Goal: Navigation & Orientation: Find specific page/section

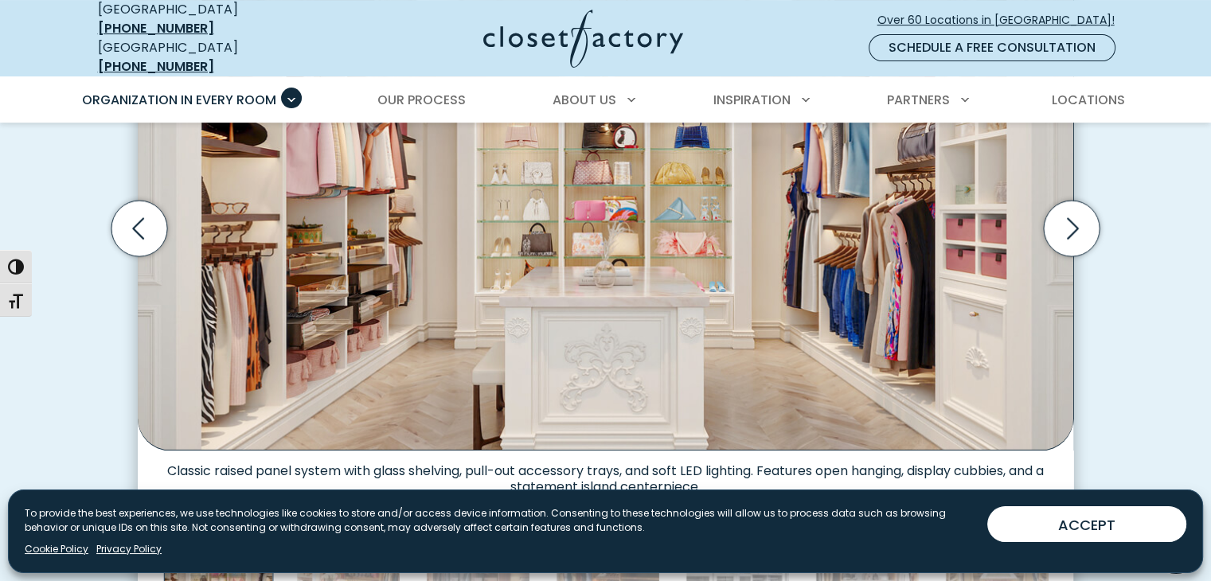
scroll to position [638, 0]
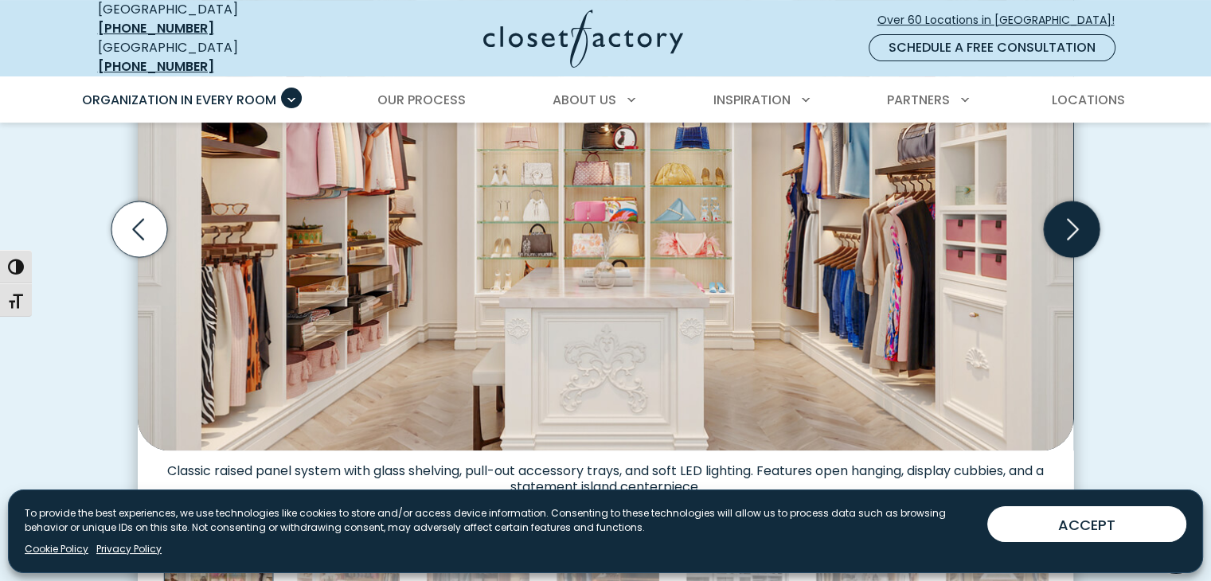
click at [1089, 227] on icon "Next slide" at bounding box center [1072, 229] width 56 height 56
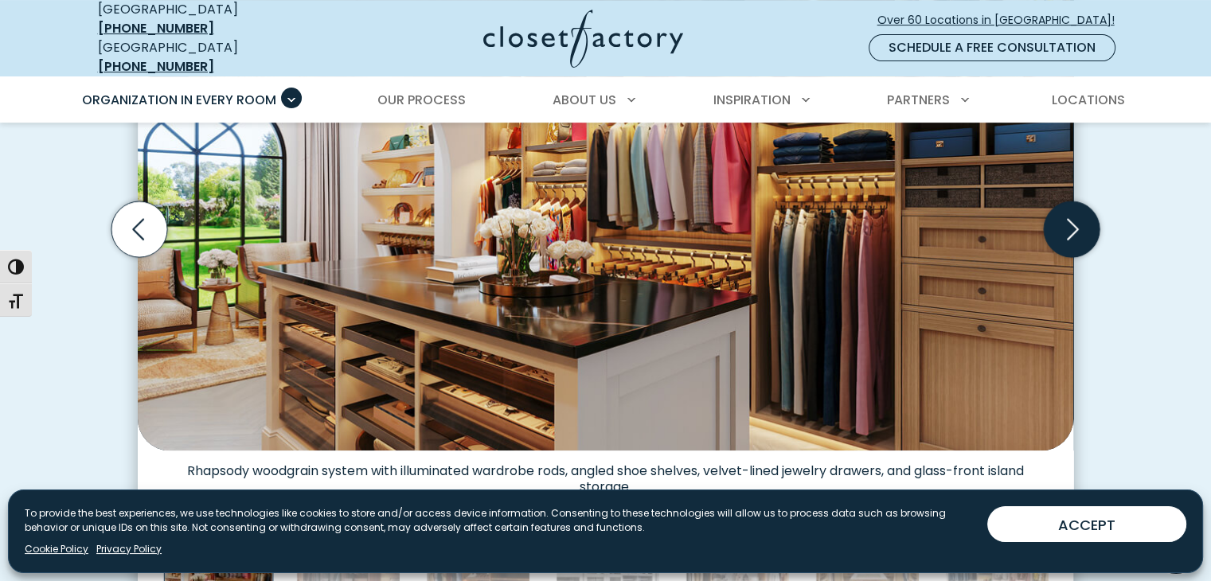
click at [1089, 227] on icon "Next slide" at bounding box center [1072, 229] width 56 height 56
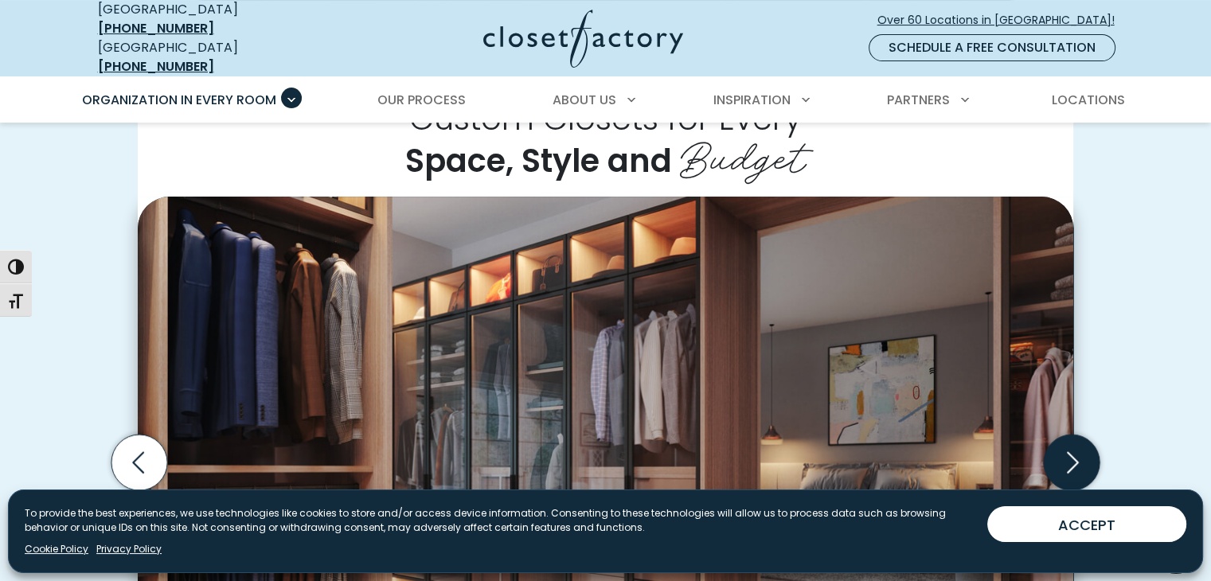
scroll to position [404, 0]
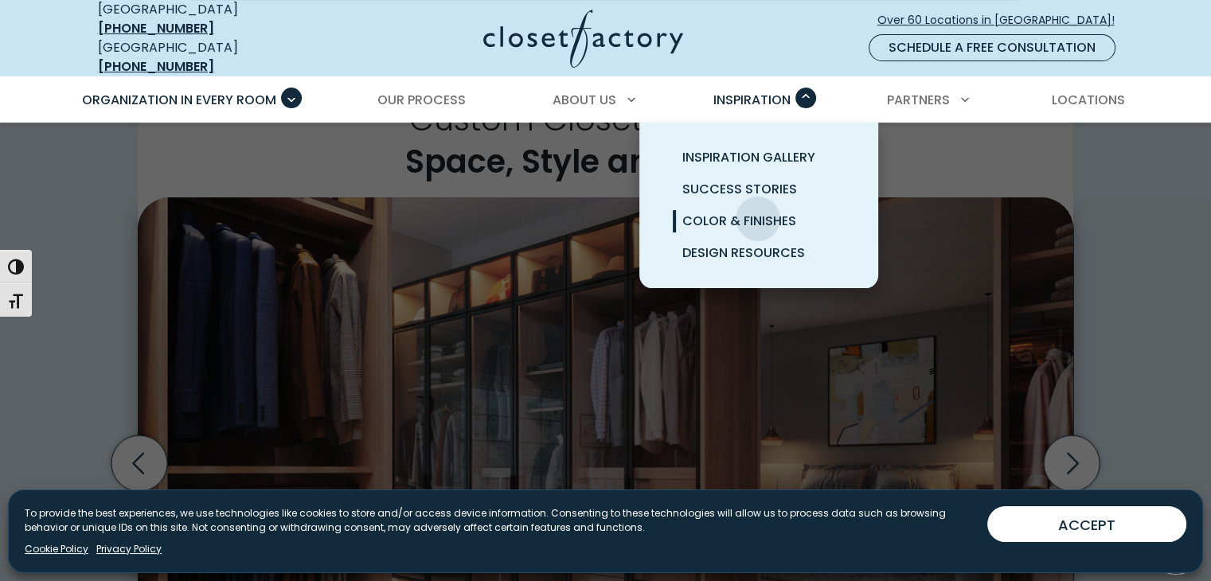
click at [758, 212] on span "Color & Finishes" at bounding box center [739, 221] width 114 height 18
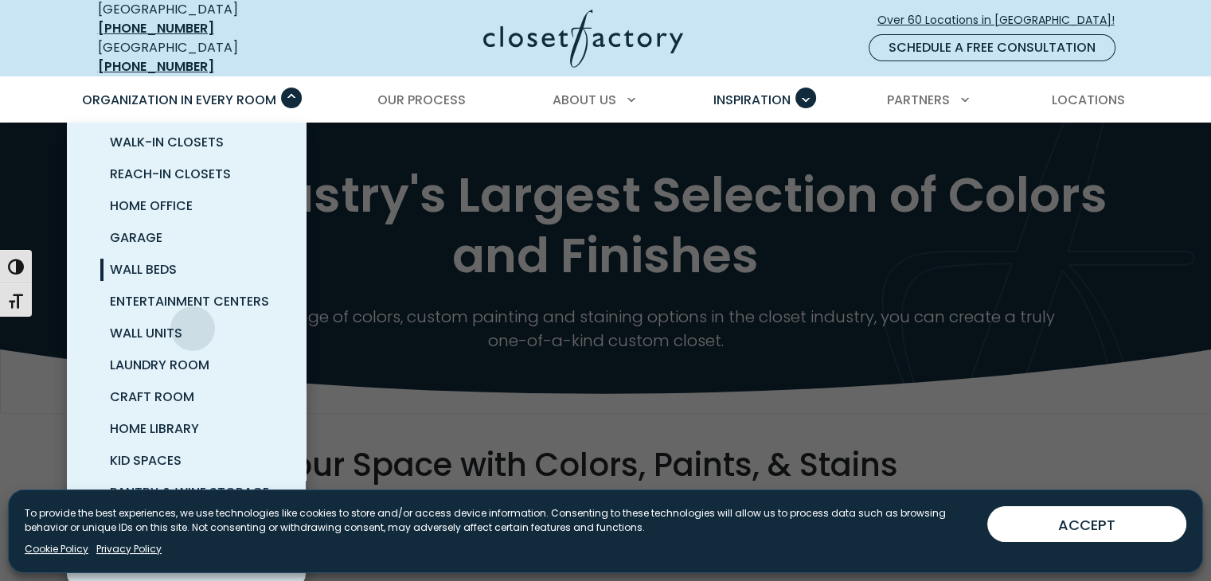
scroll to position [48, 0]
click at [191, 355] on span "Laundry Room" at bounding box center [159, 364] width 99 height 18
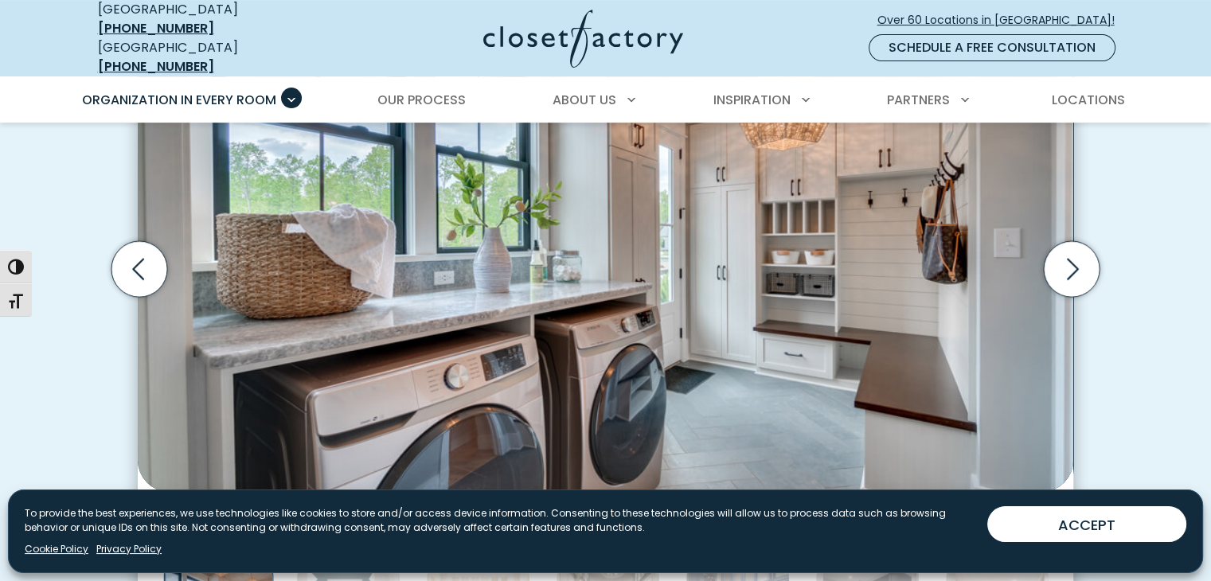
scroll to position [573, 0]
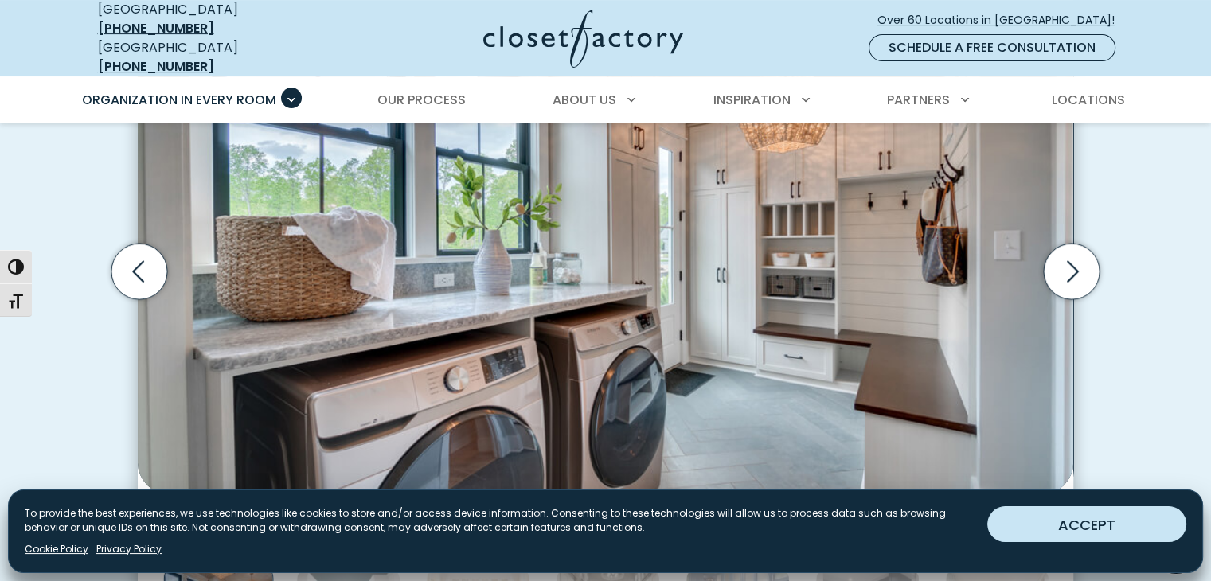
click at [1048, 531] on button "ACCEPT" at bounding box center [1086, 524] width 199 height 36
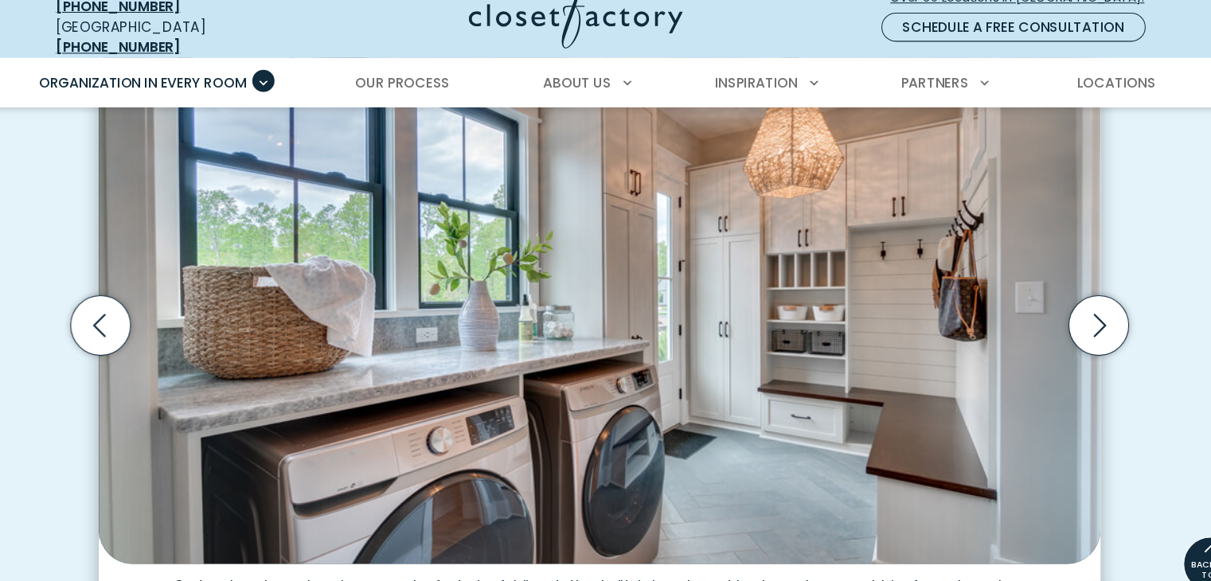
scroll to position [518, 0]
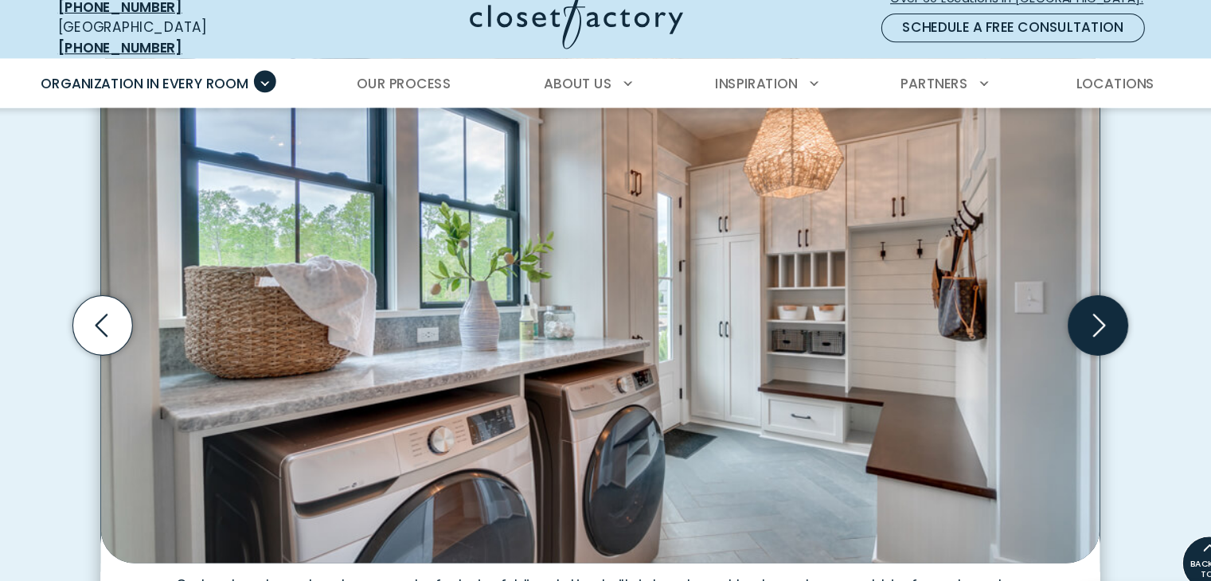
click at [1070, 313] on icon "Next slide" at bounding box center [1072, 326] width 56 height 56
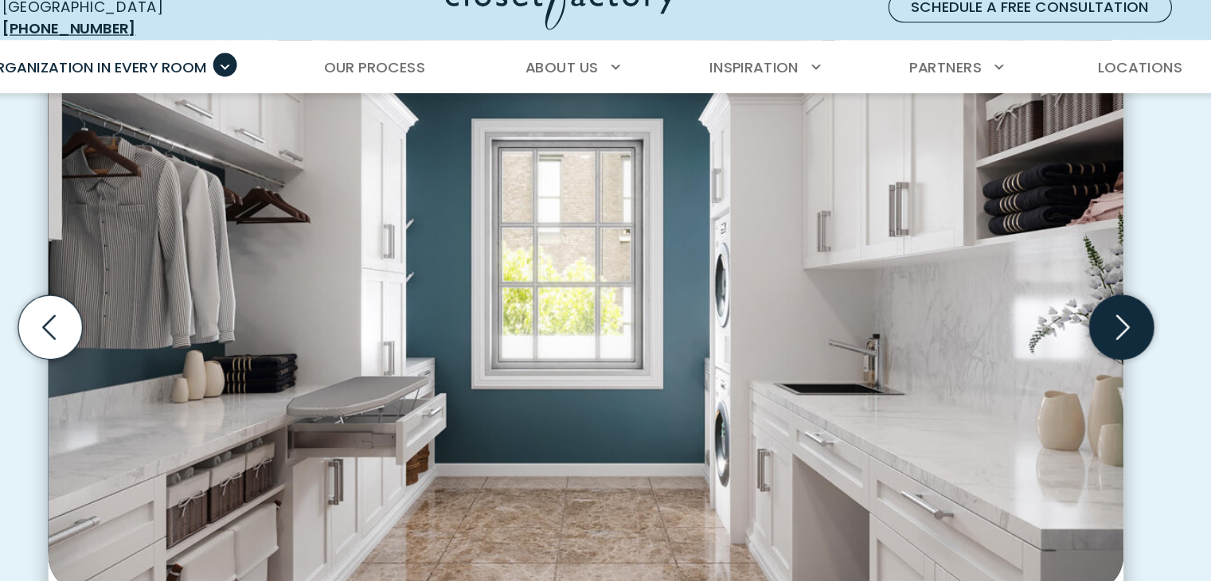
click at [1077, 318] on icon "Next slide" at bounding box center [1072, 326] width 56 height 56
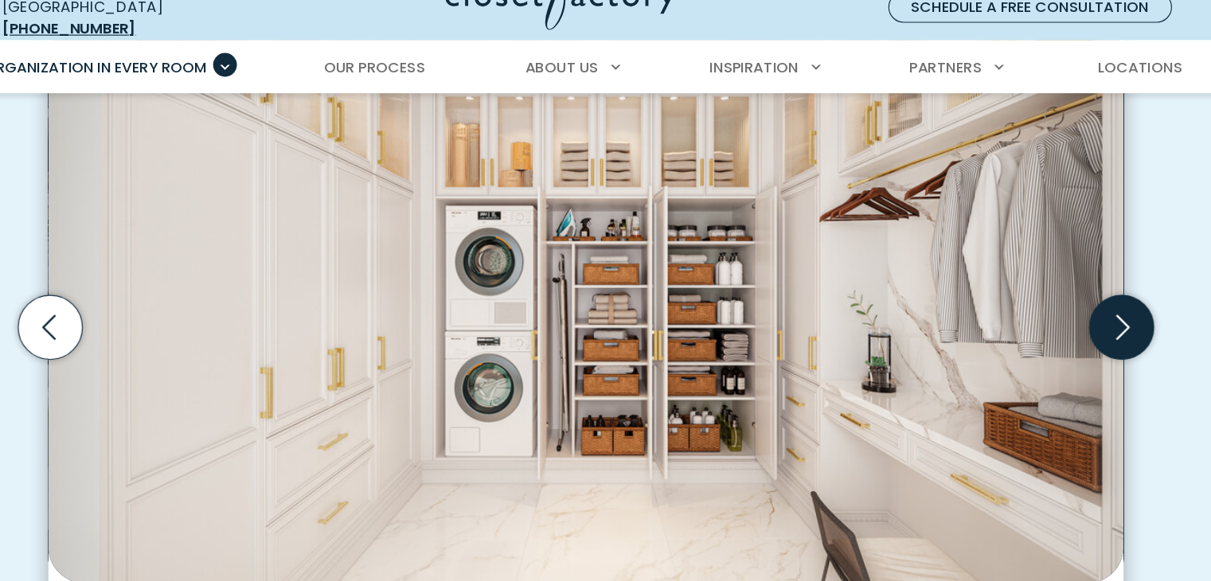
click at [1077, 318] on icon "Next slide" at bounding box center [1072, 326] width 56 height 56
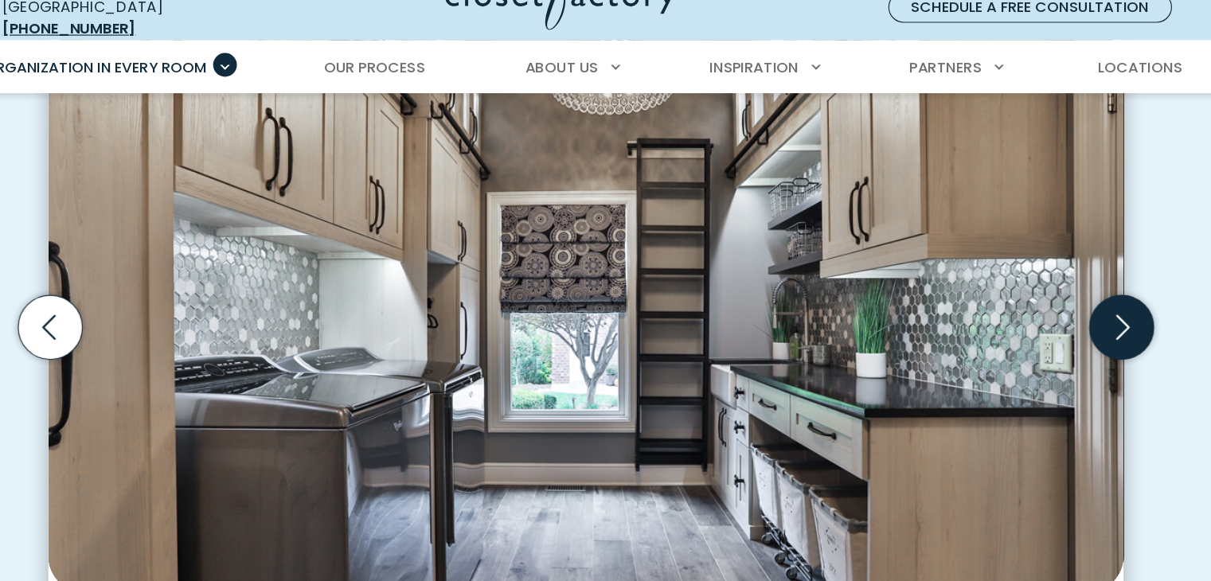
click at [1077, 318] on icon "Next slide" at bounding box center [1072, 326] width 56 height 56
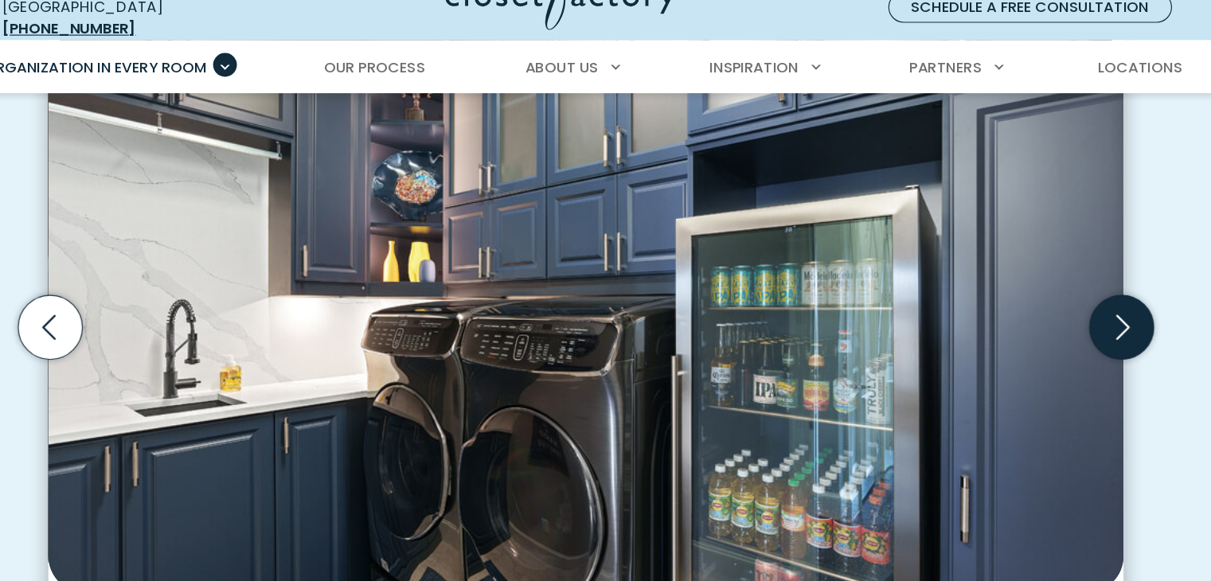
click at [1077, 318] on icon "Next slide" at bounding box center [1072, 326] width 56 height 56
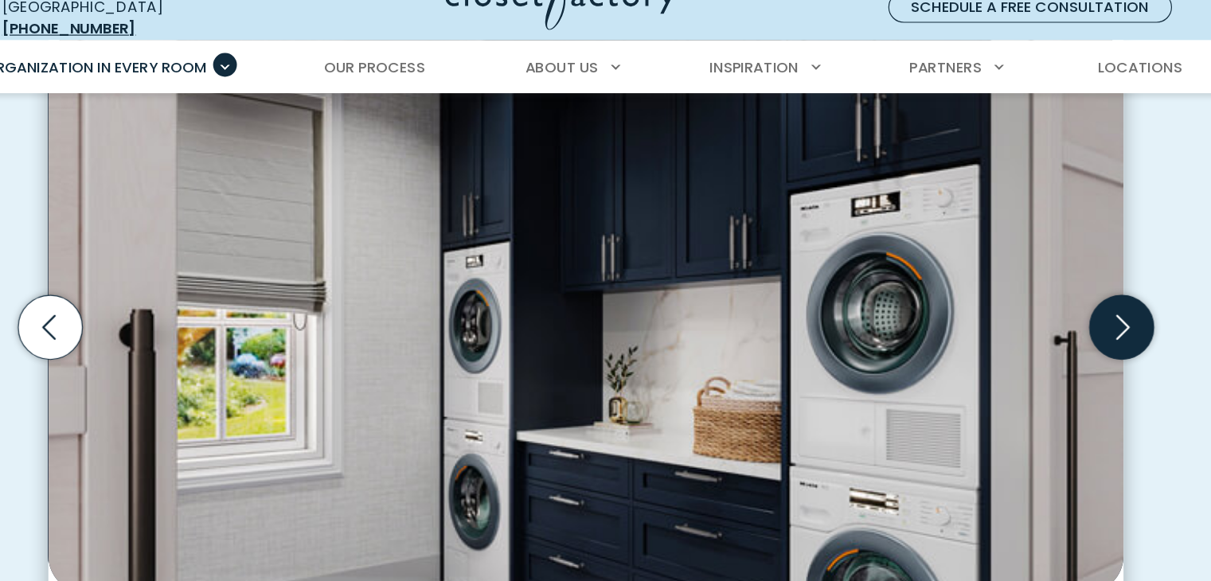
click at [1077, 318] on icon "Next slide" at bounding box center [1072, 326] width 56 height 56
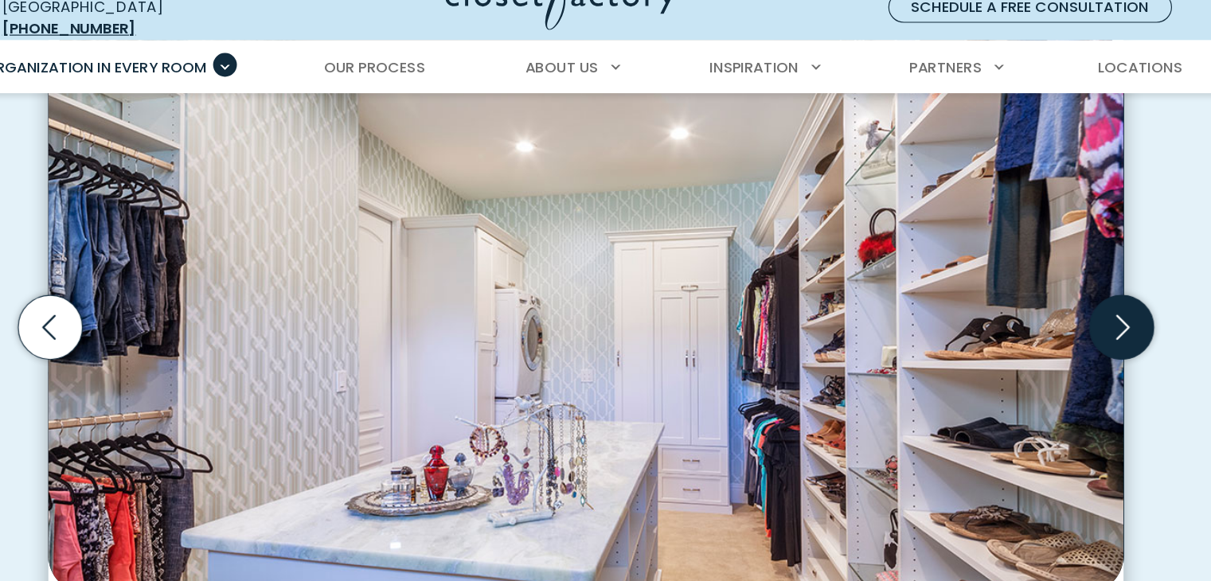
click at [1076, 316] on icon "Next slide" at bounding box center [1073, 326] width 12 height 21
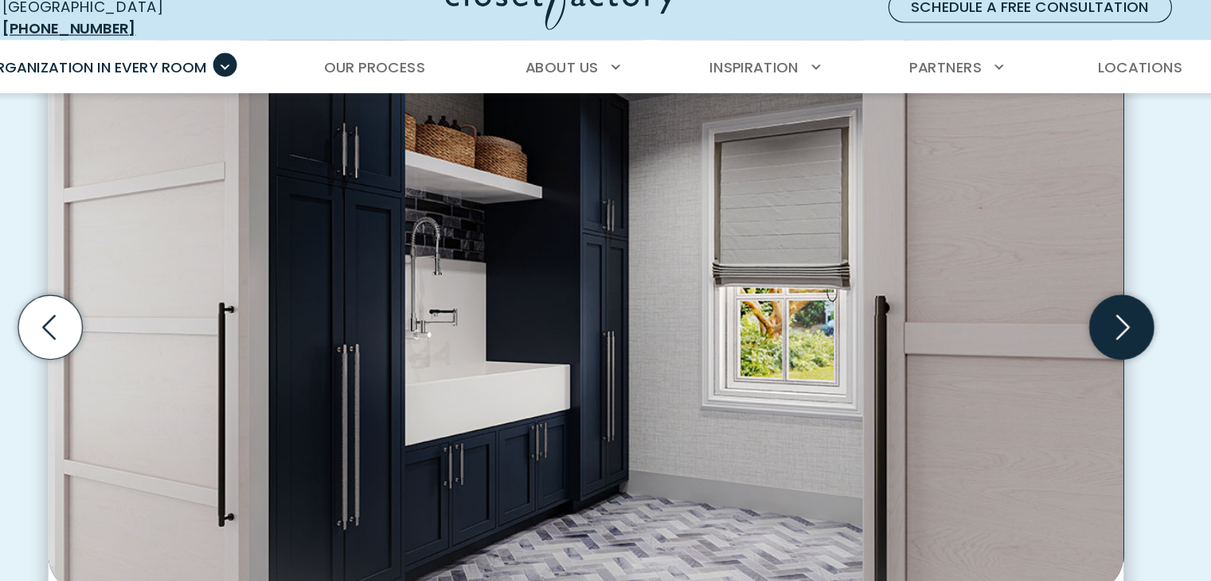
click at [1076, 316] on icon "Next slide" at bounding box center [1073, 326] width 12 height 21
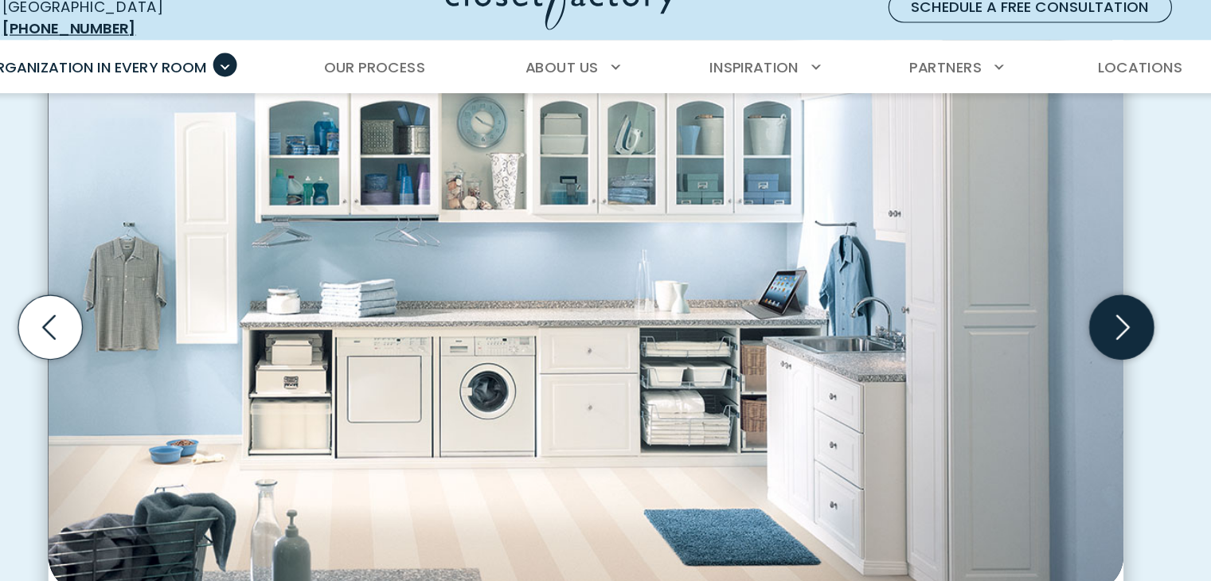
click at [1076, 316] on icon "Next slide" at bounding box center [1073, 326] width 12 height 21
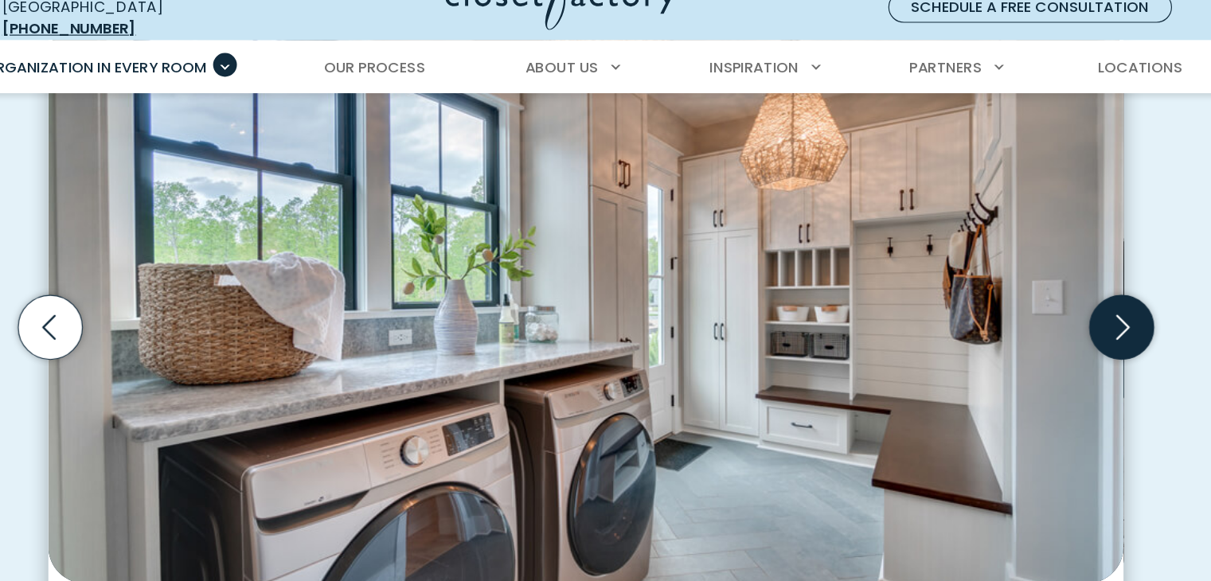
click at [1076, 316] on icon "Next slide" at bounding box center [1073, 326] width 12 height 21
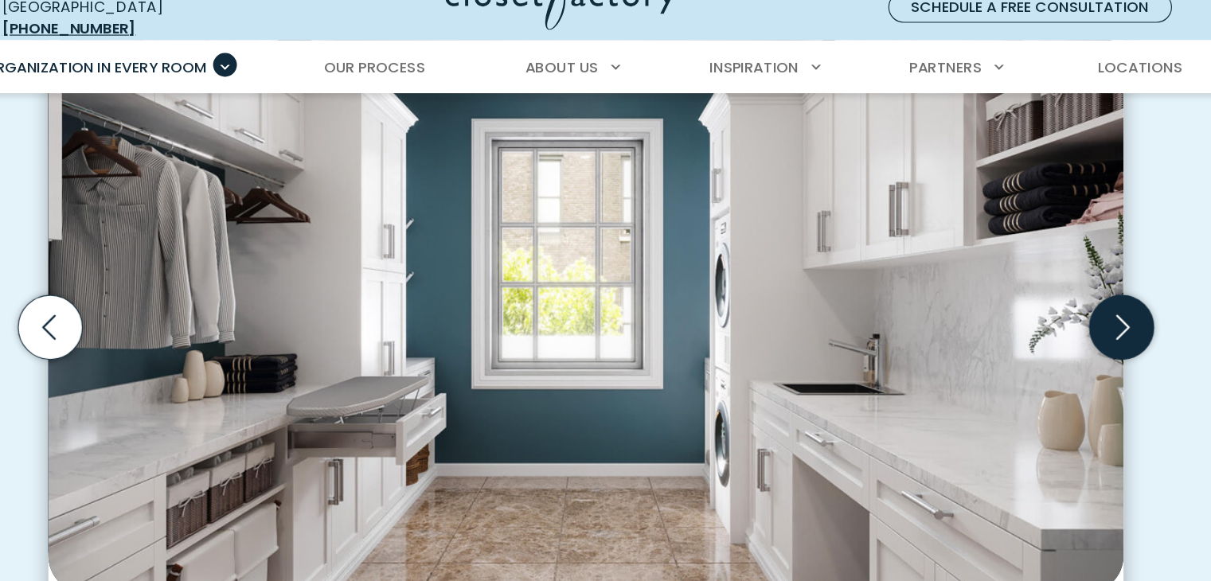
click at [1076, 316] on icon "Next slide" at bounding box center [1073, 326] width 12 height 21
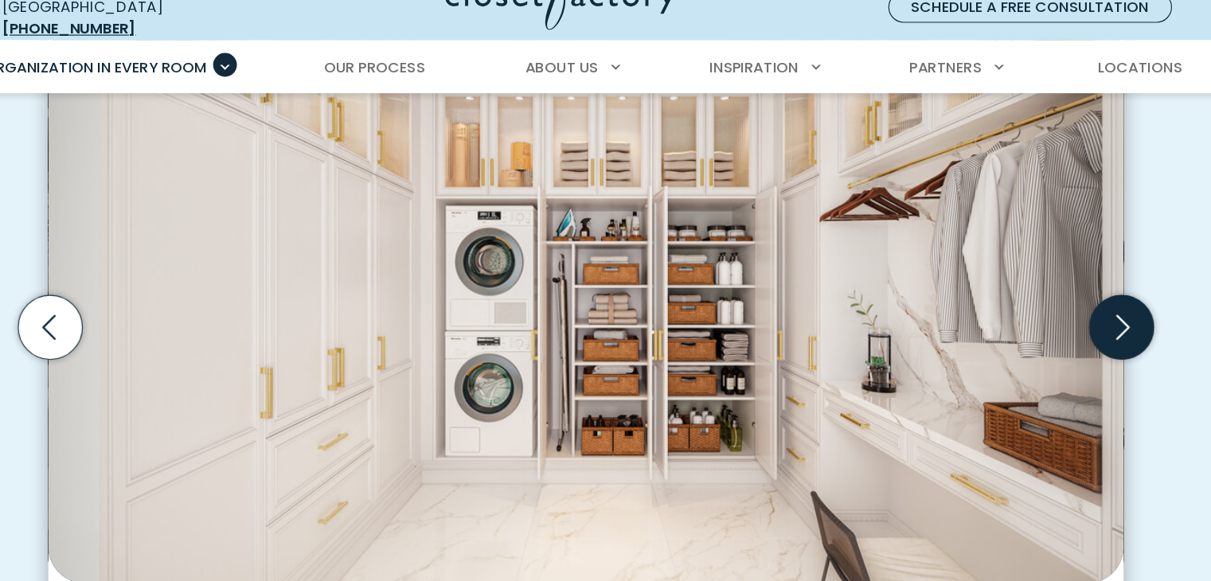
click at [1076, 316] on icon "Next slide" at bounding box center [1073, 326] width 12 height 21
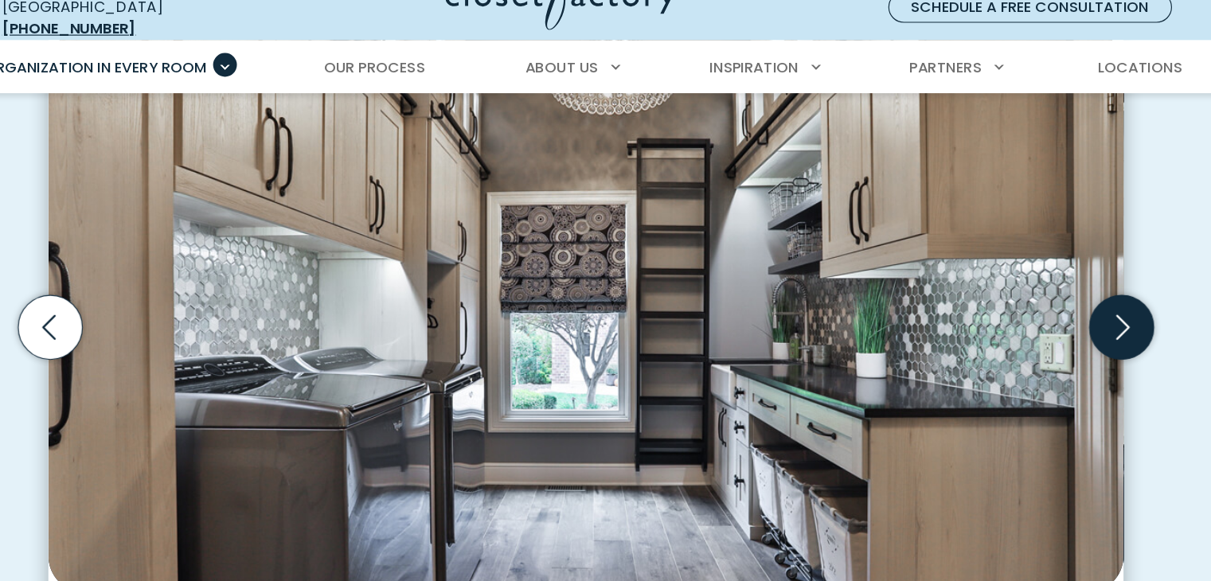
click at [1076, 316] on icon "Next slide" at bounding box center [1073, 326] width 12 height 21
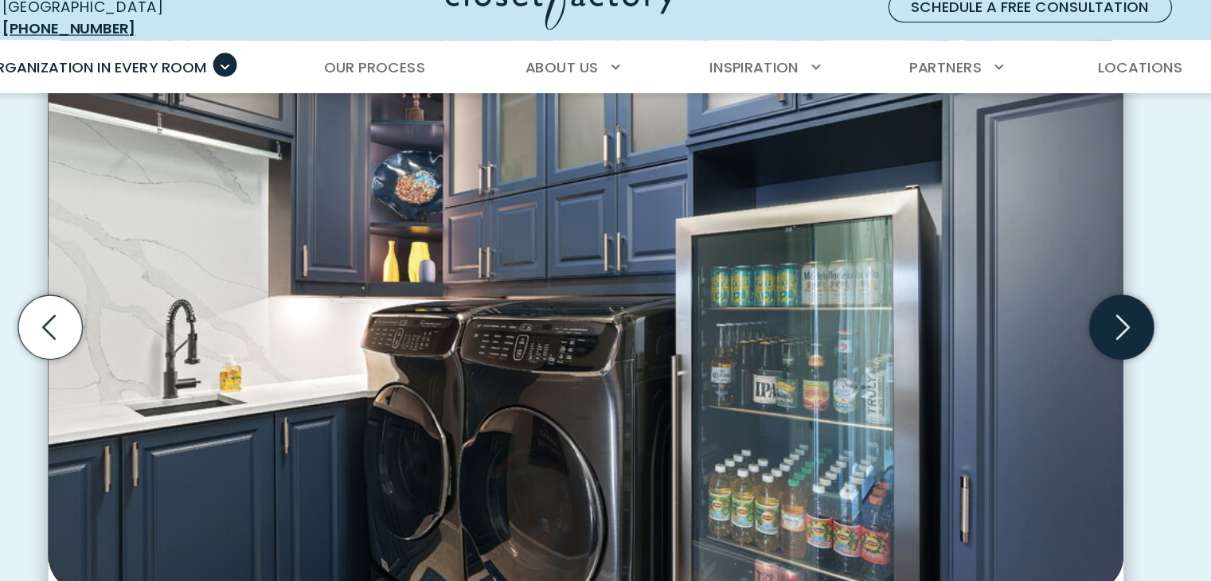
click at [1076, 316] on icon "Next slide" at bounding box center [1073, 326] width 12 height 21
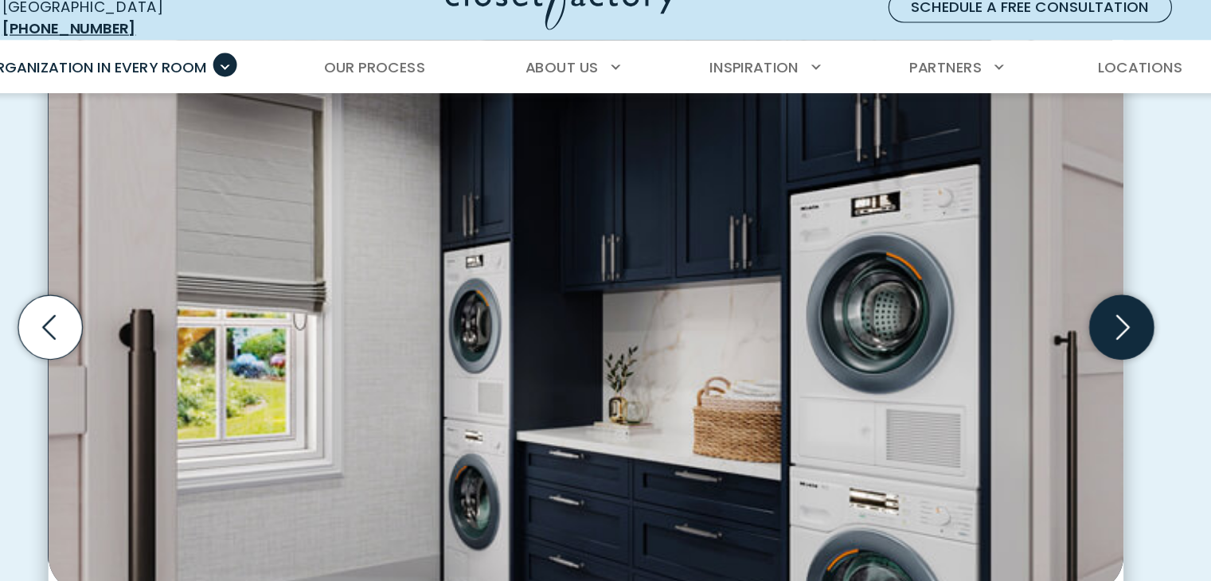
click at [1076, 316] on icon "Next slide" at bounding box center [1073, 326] width 12 height 21
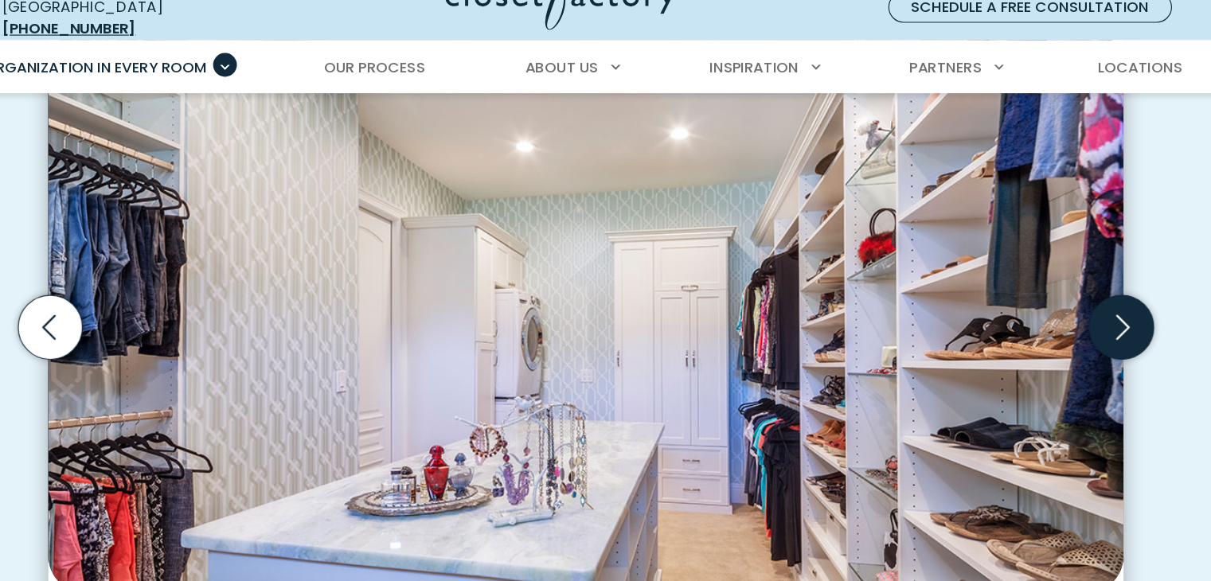
click at [1076, 316] on icon "Next slide" at bounding box center [1073, 326] width 12 height 21
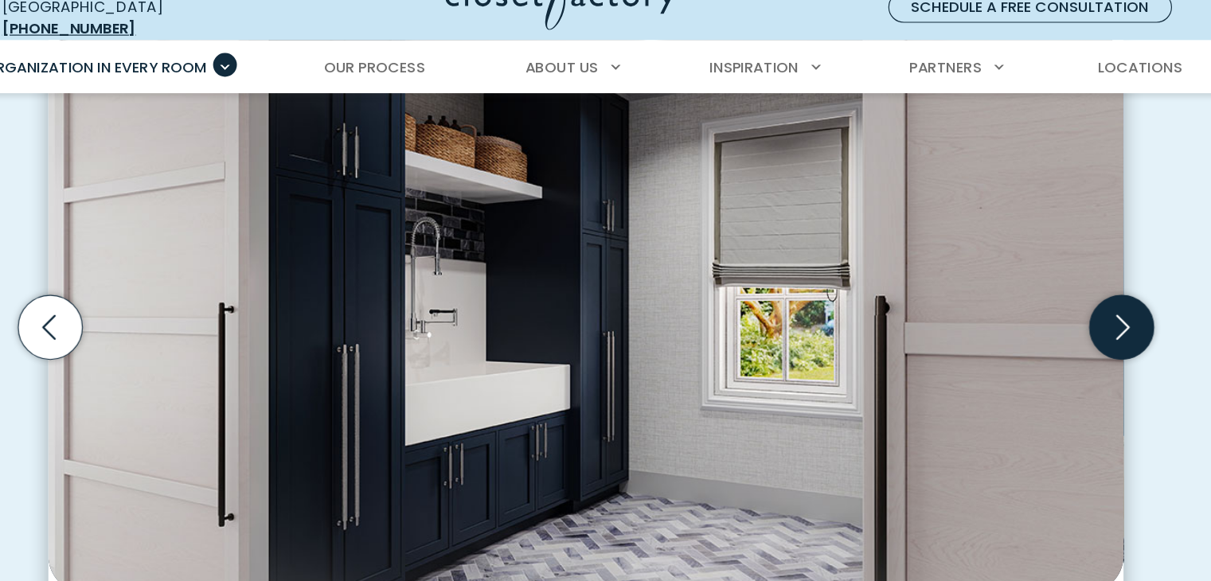
click at [1076, 316] on icon "Next slide" at bounding box center [1073, 326] width 12 height 21
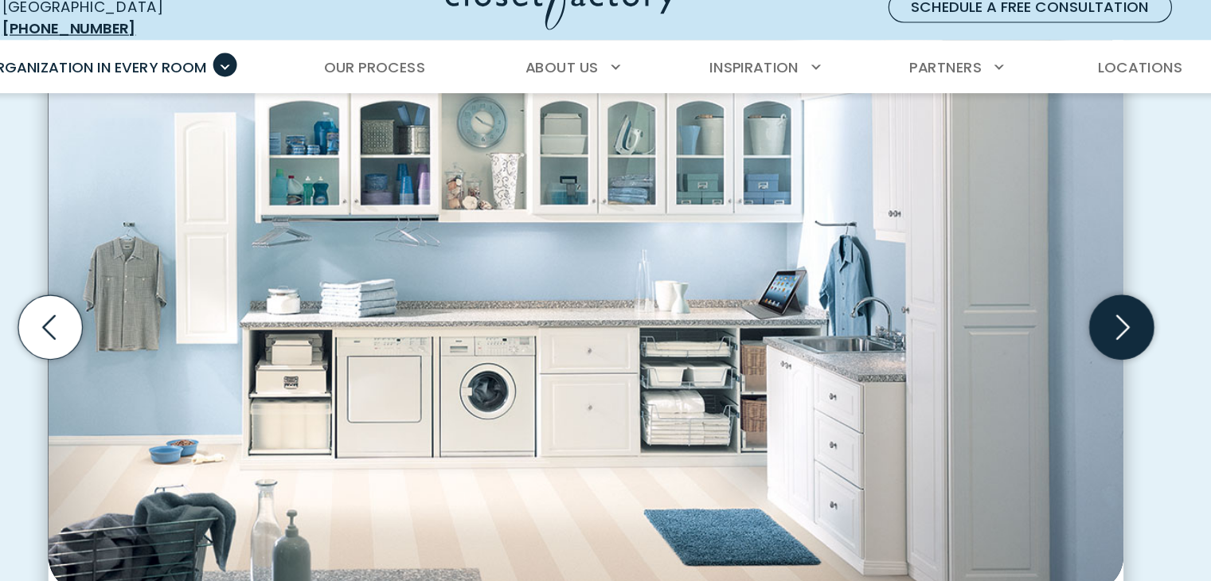
click at [1076, 316] on icon "Next slide" at bounding box center [1073, 326] width 12 height 21
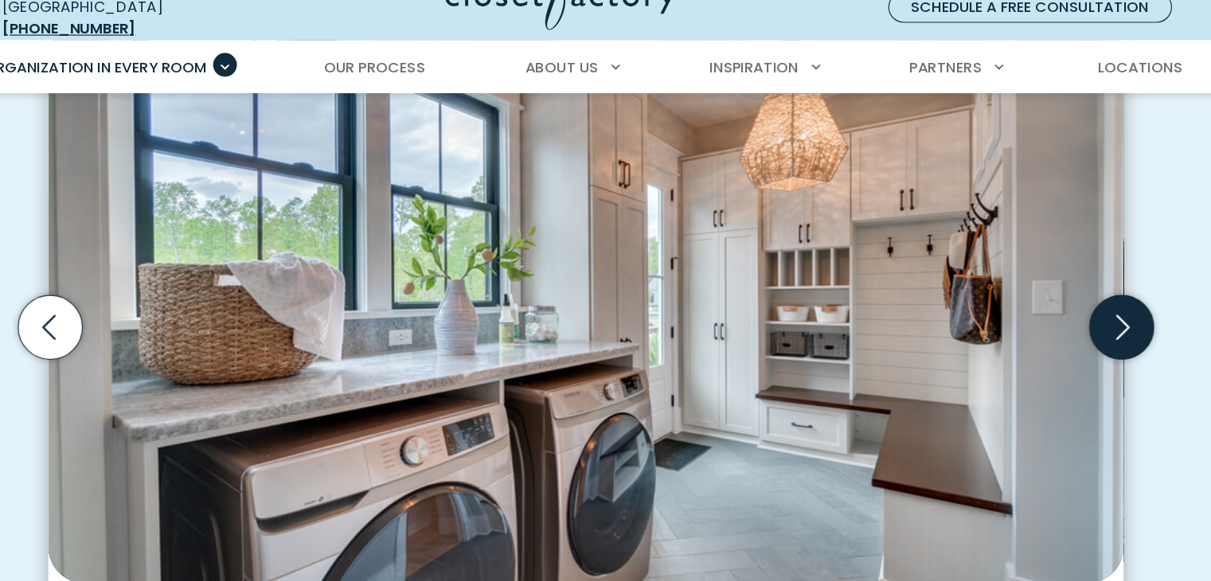
click at [1076, 316] on icon "Next slide" at bounding box center [1073, 326] width 12 height 21
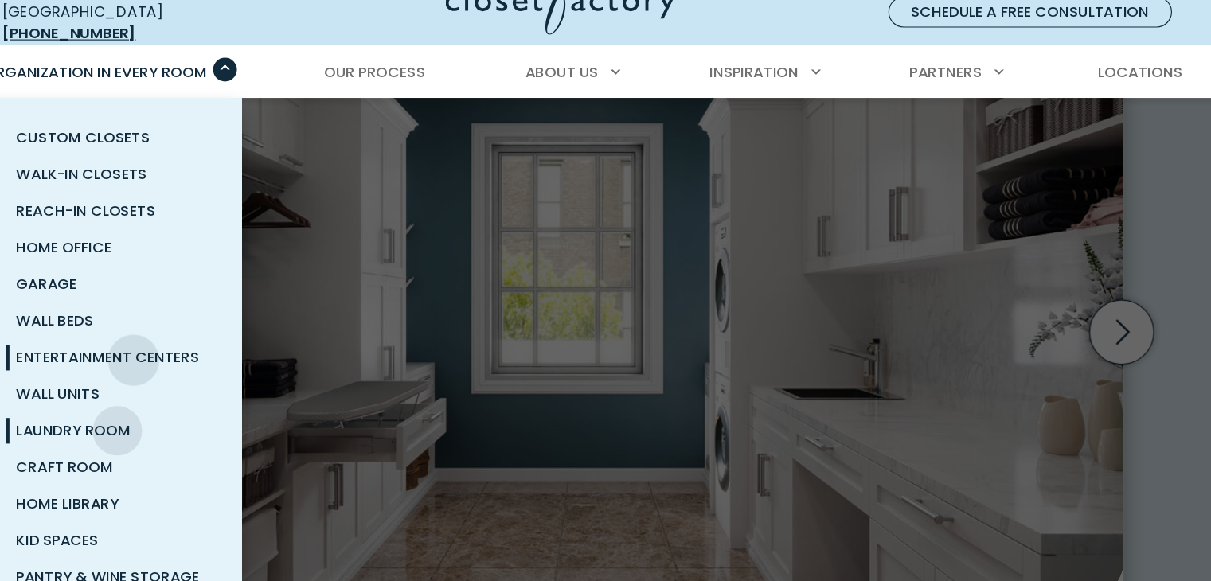
click at [212, 339] on span "Entertainment Centers" at bounding box center [189, 348] width 159 height 18
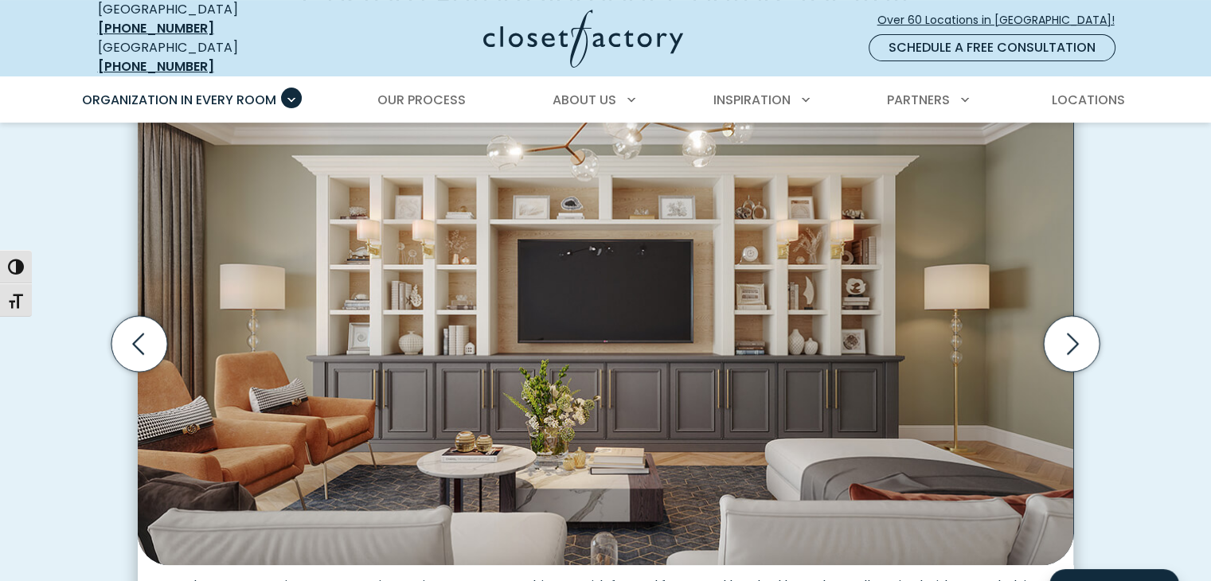
scroll to position [502, 0]
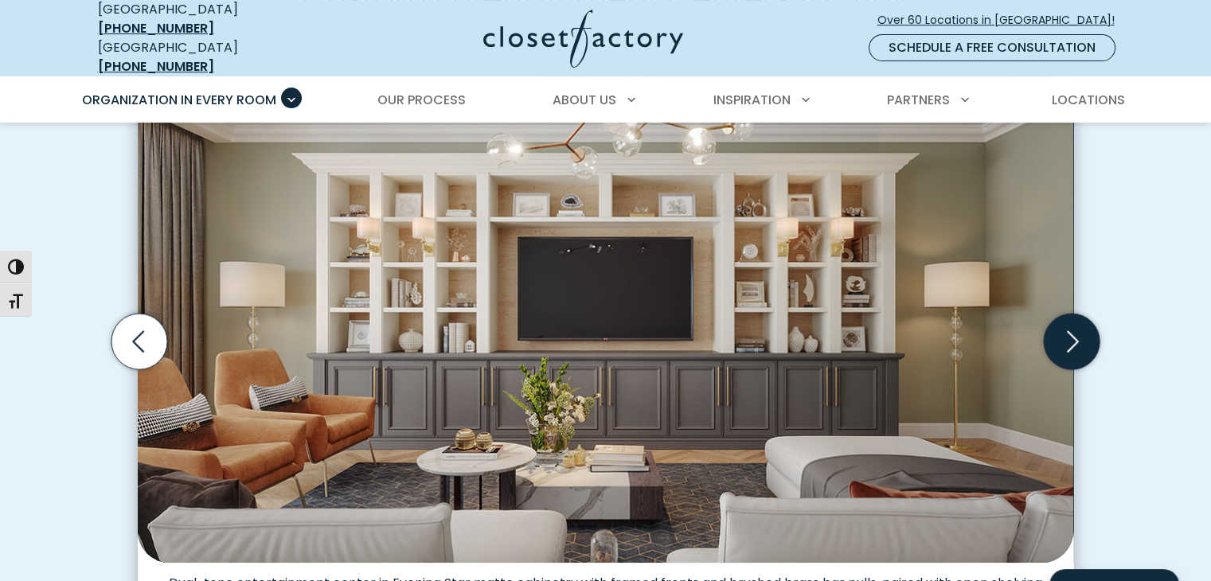
click at [1077, 337] on icon "Next slide" at bounding box center [1072, 342] width 56 height 56
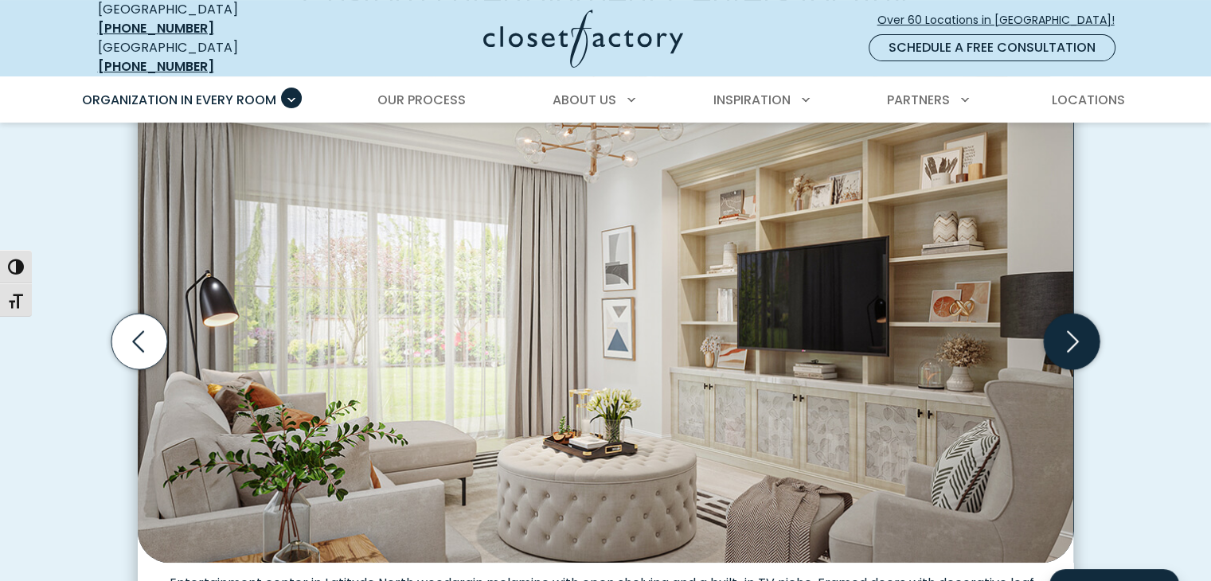
click at [1077, 337] on icon "Next slide" at bounding box center [1072, 342] width 56 height 56
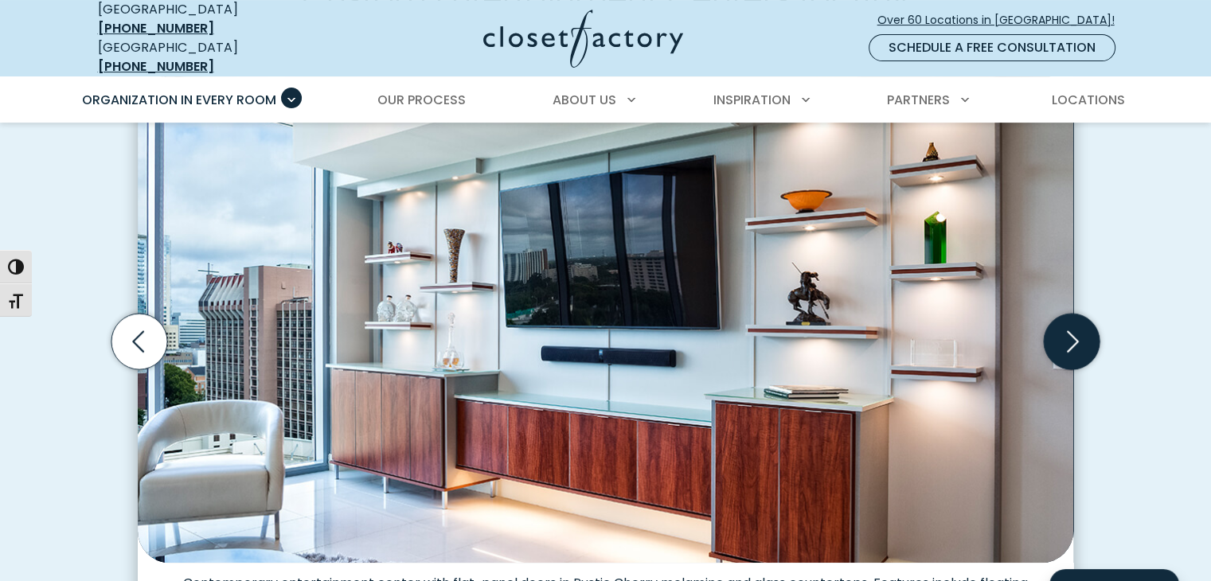
click at [1077, 337] on icon "Next slide" at bounding box center [1072, 342] width 56 height 56
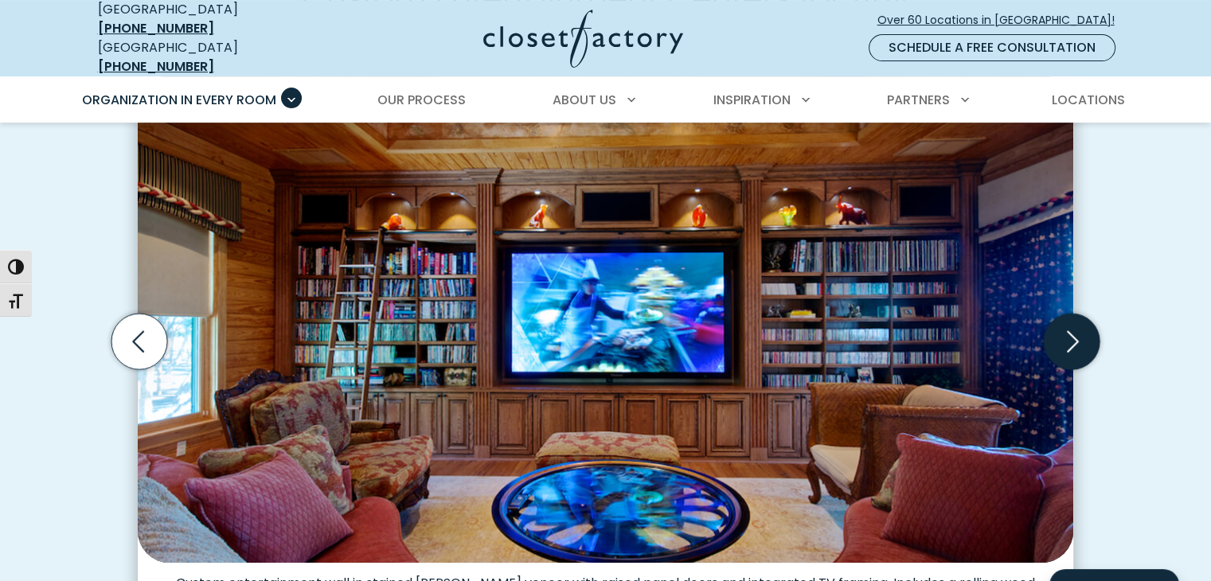
click at [1077, 337] on icon "Next slide" at bounding box center [1072, 342] width 56 height 56
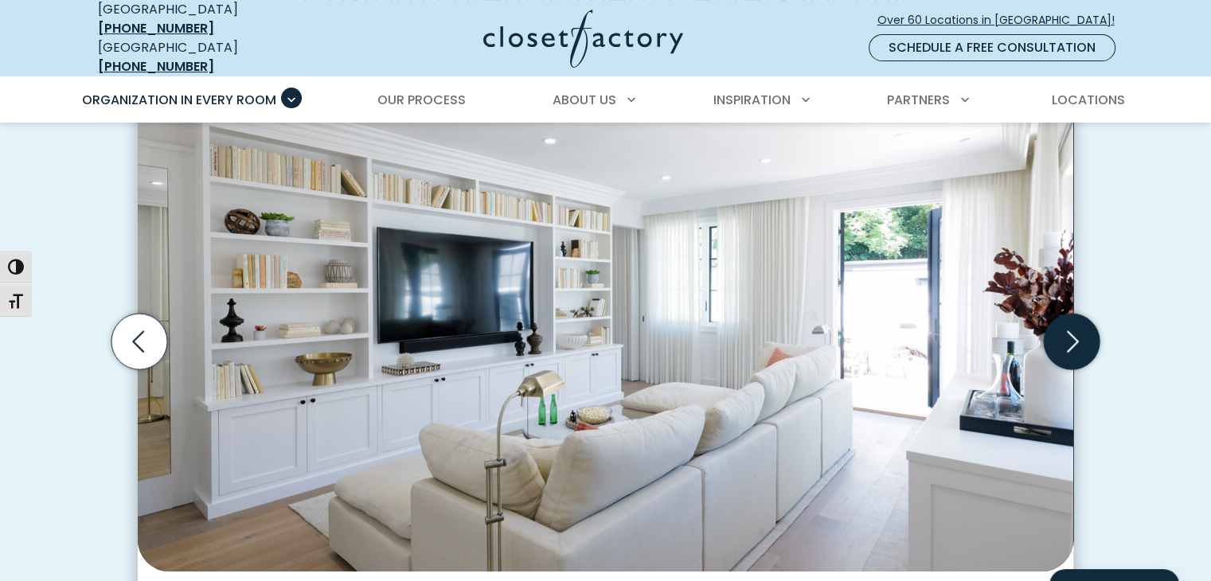
click at [1077, 337] on icon "Next slide" at bounding box center [1072, 342] width 56 height 56
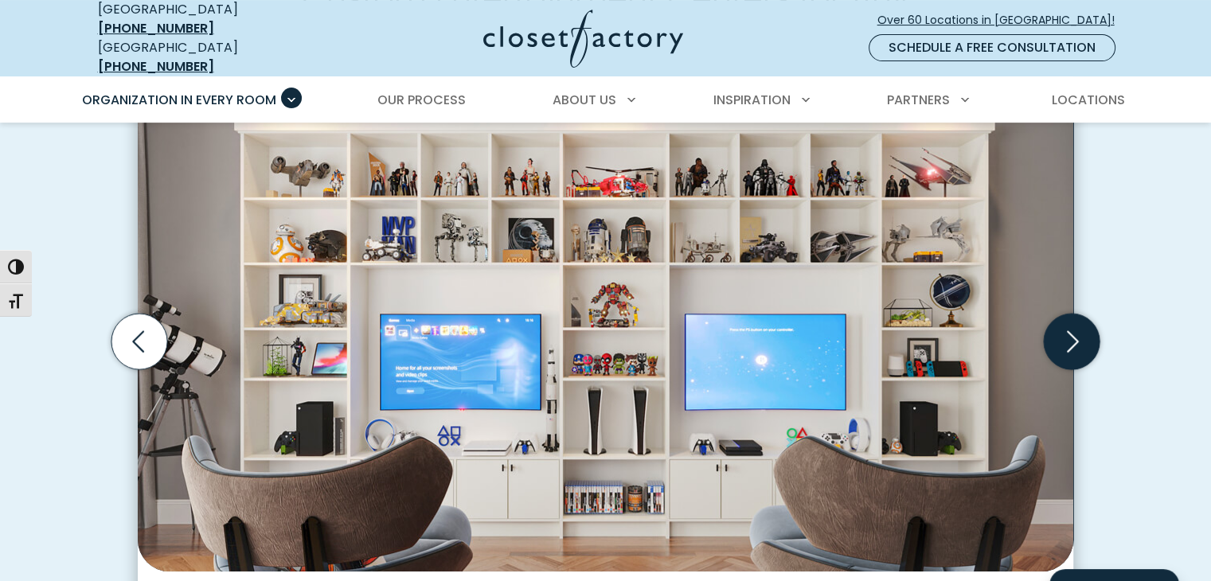
click at [1077, 337] on icon "Next slide" at bounding box center [1072, 342] width 56 height 56
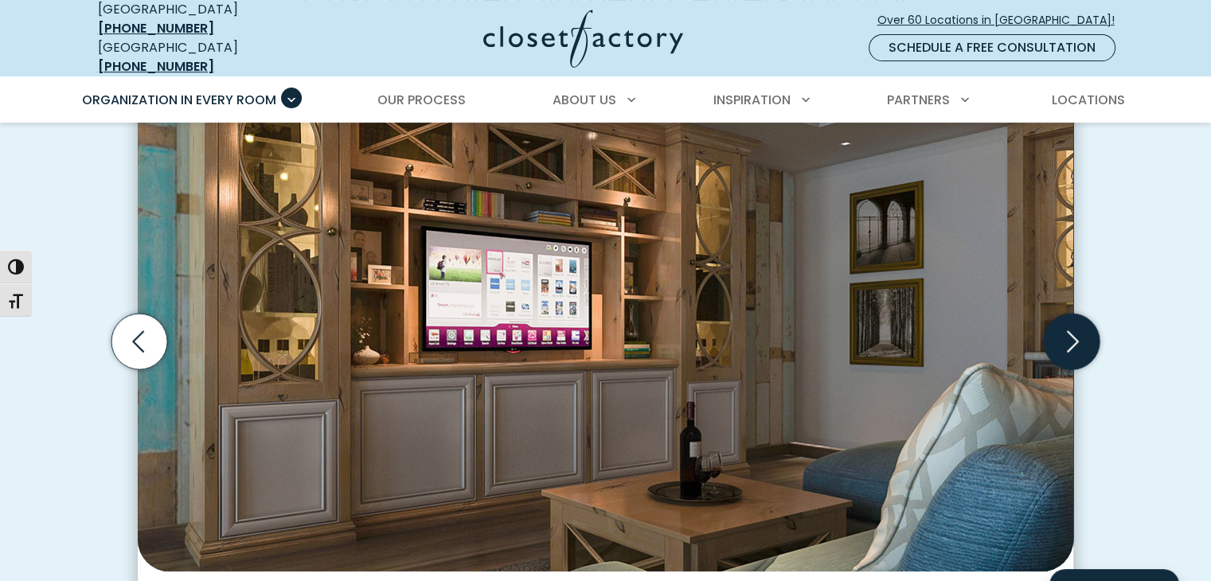
click at [1077, 337] on icon "Next slide" at bounding box center [1072, 342] width 56 height 56
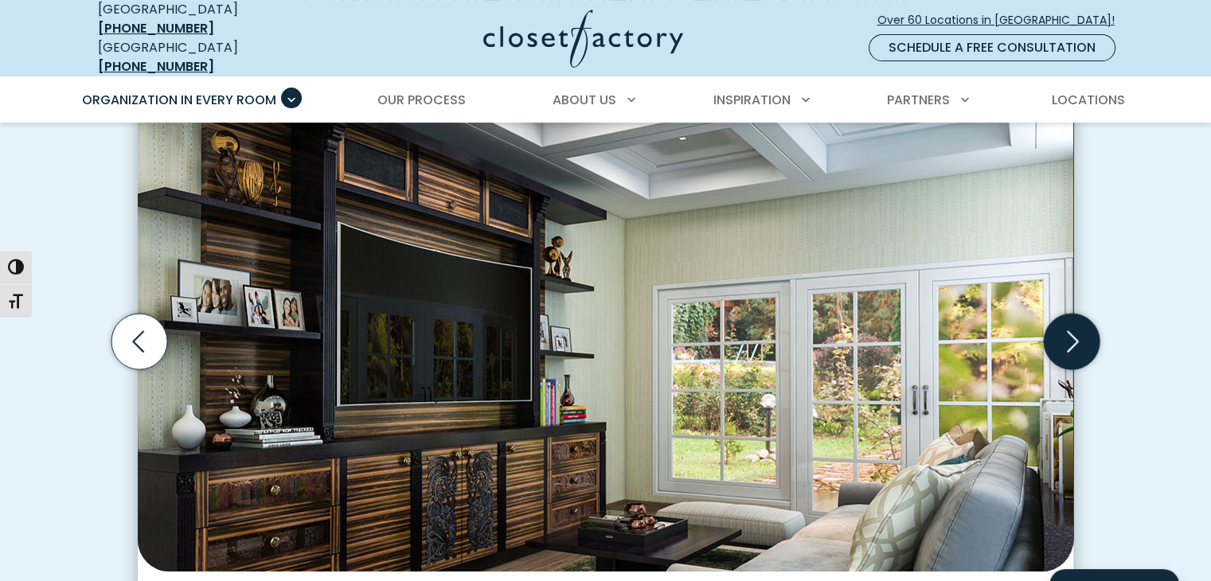
click at [1077, 337] on icon "Next slide" at bounding box center [1072, 342] width 56 height 56
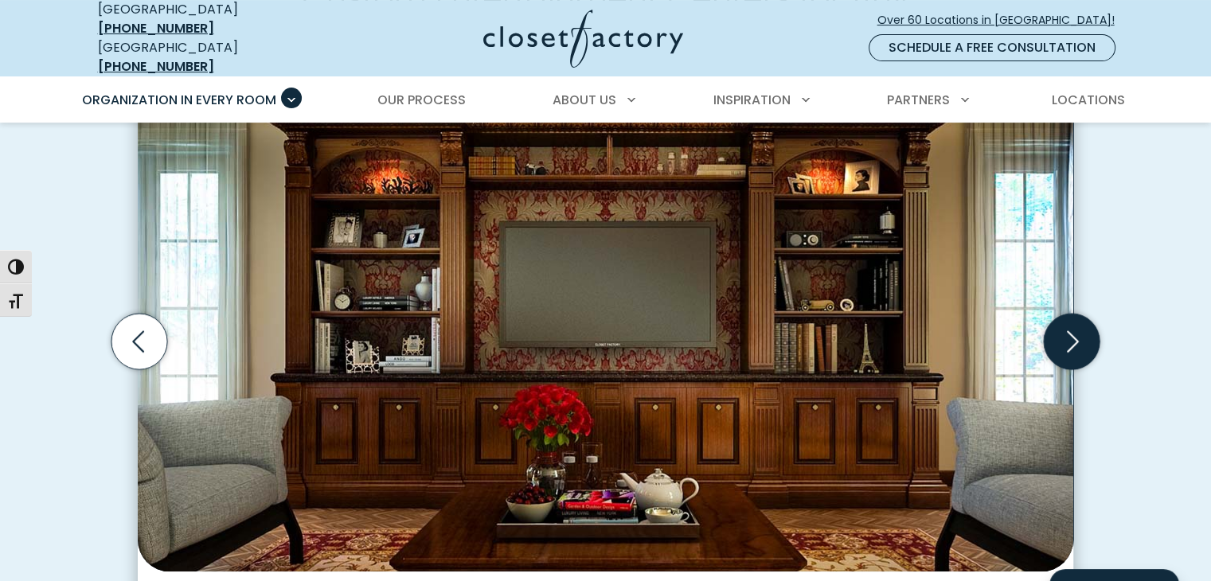
click at [1077, 337] on icon "Next slide" at bounding box center [1072, 342] width 56 height 56
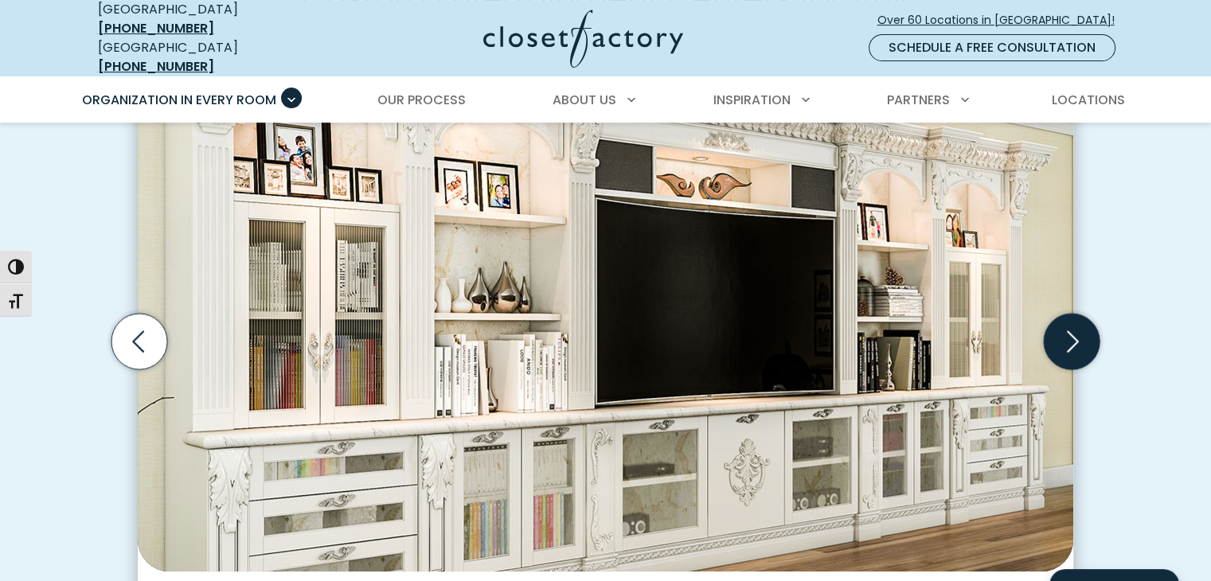
click at [1077, 337] on icon "Next slide" at bounding box center [1072, 342] width 56 height 56
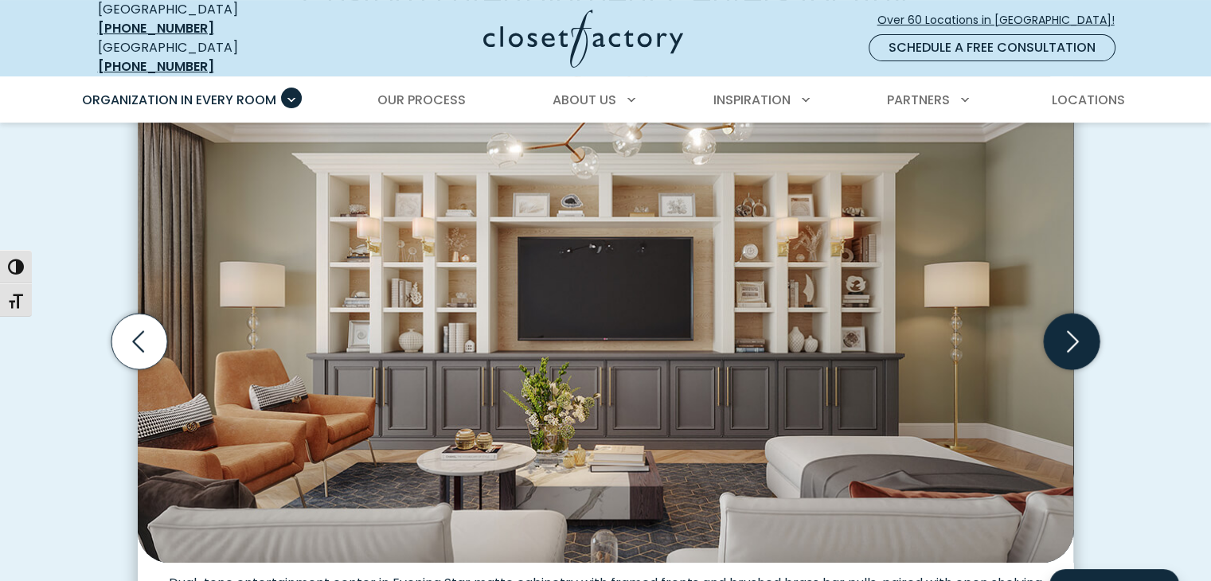
click at [1077, 337] on icon "Next slide" at bounding box center [1072, 342] width 56 height 56
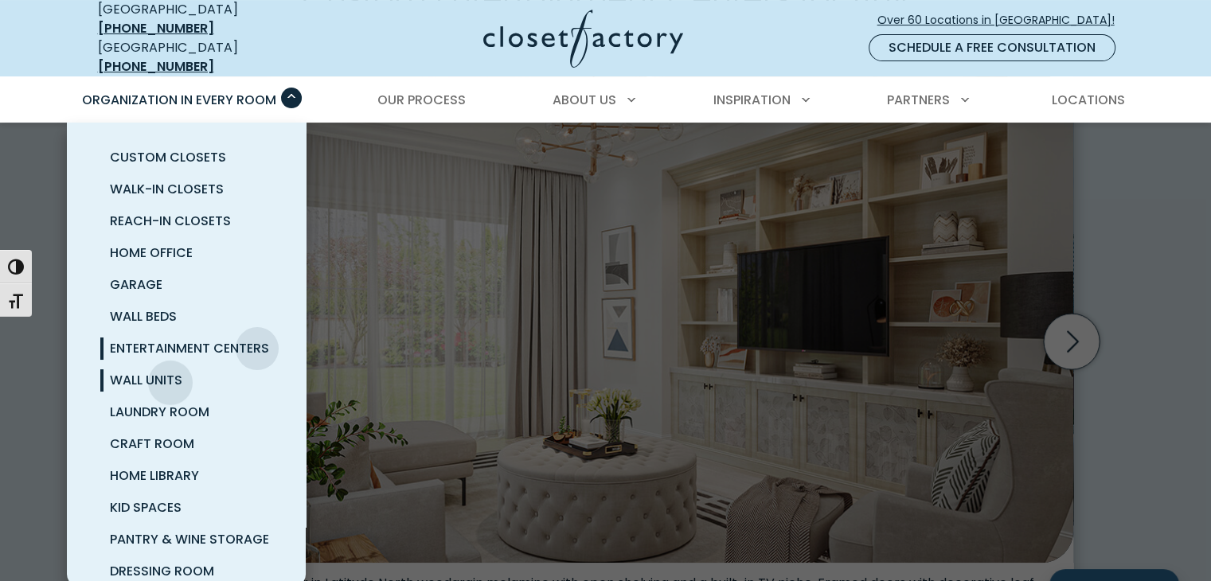
click at [170, 371] on span "Wall Units" at bounding box center [146, 380] width 72 height 18
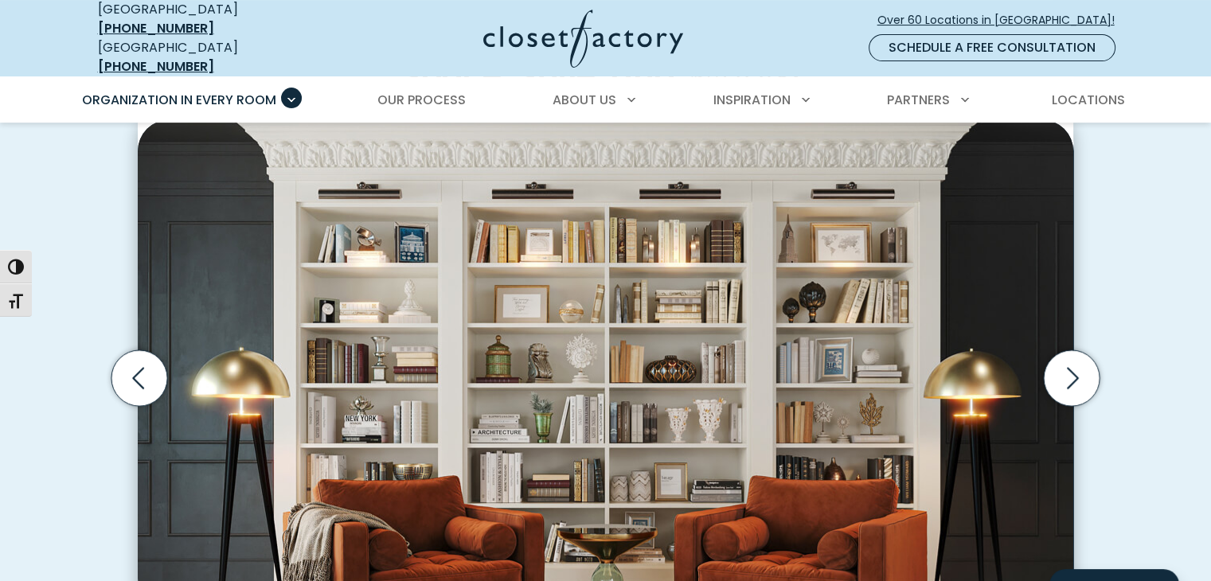
scroll to position [487, 0]
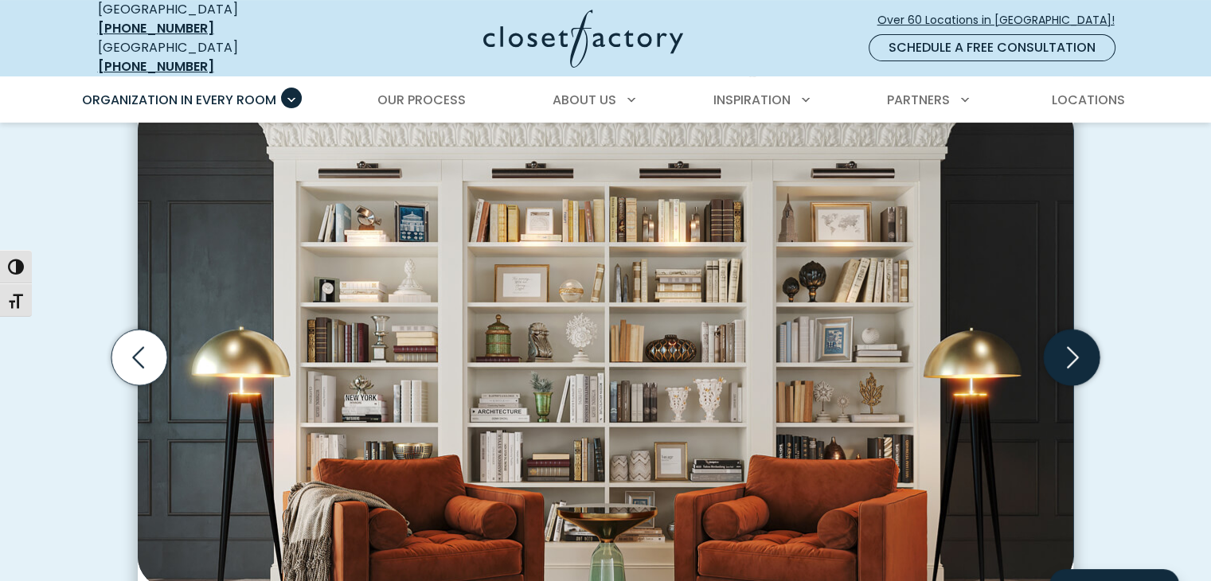
click at [1083, 347] on icon "Next slide" at bounding box center [1072, 358] width 56 height 56
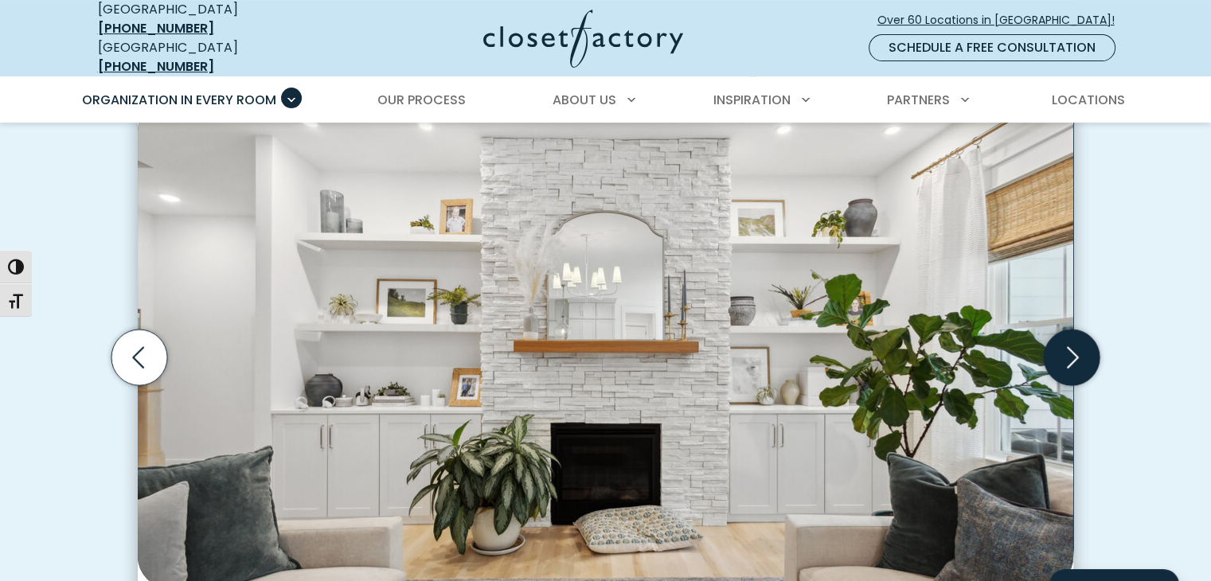
click at [1067, 336] on icon "Next slide" at bounding box center [1072, 358] width 56 height 56
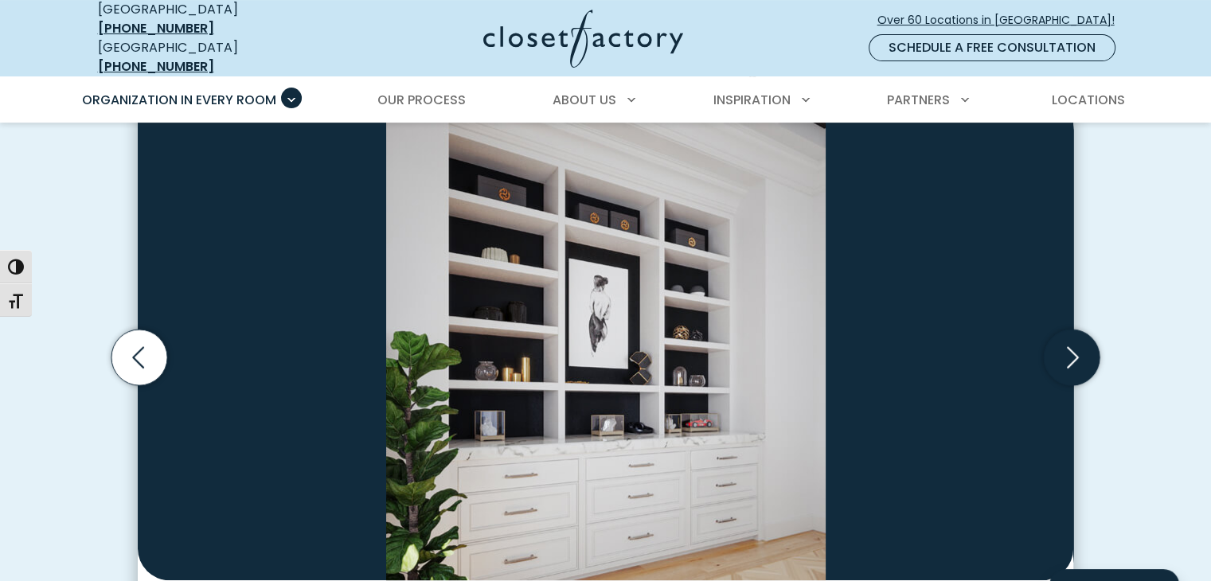
click at [1067, 336] on icon "Next slide" at bounding box center [1072, 358] width 56 height 56
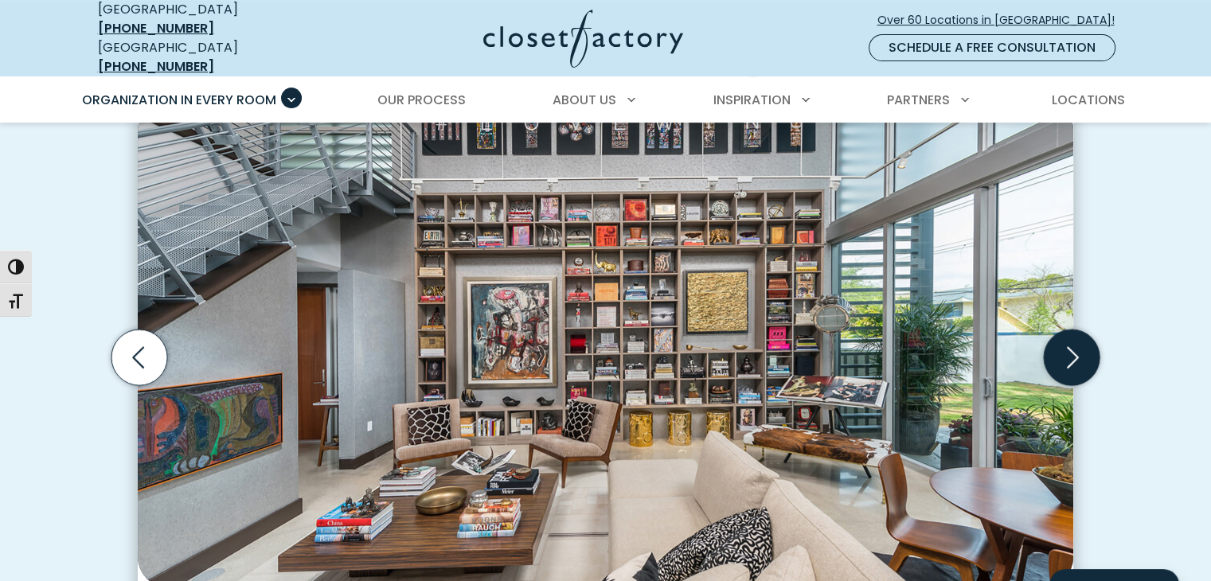
click at [1067, 336] on icon "Next slide" at bounding box center [1072, 358] width 56 height 56
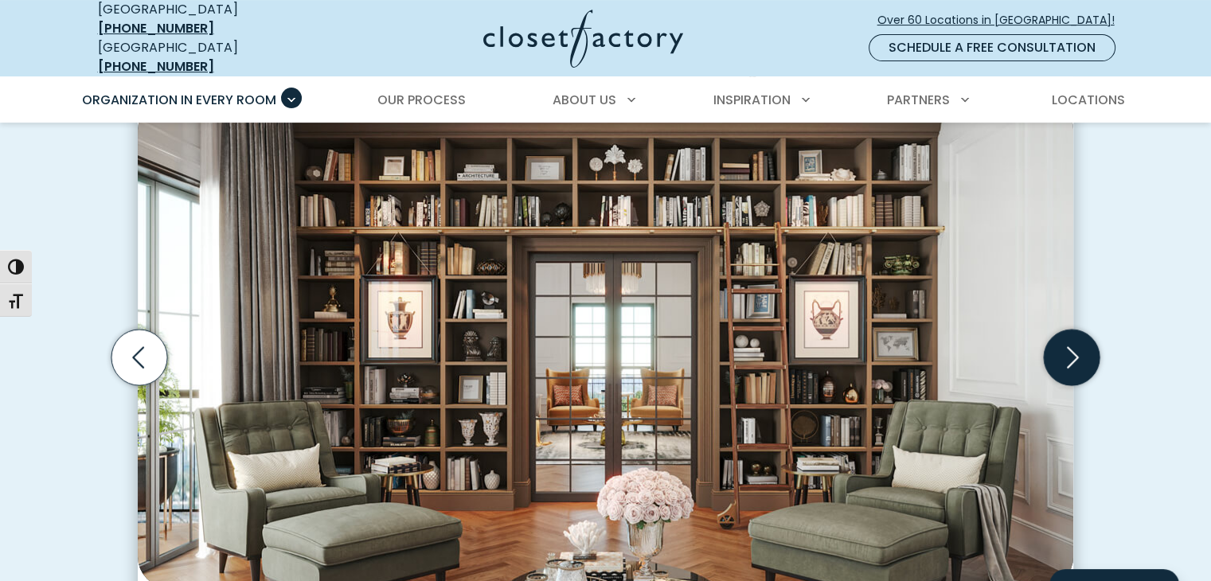
click at [1067, 336] on icon "Next slide" at bounding box center [1072, 358] width 56 height 56
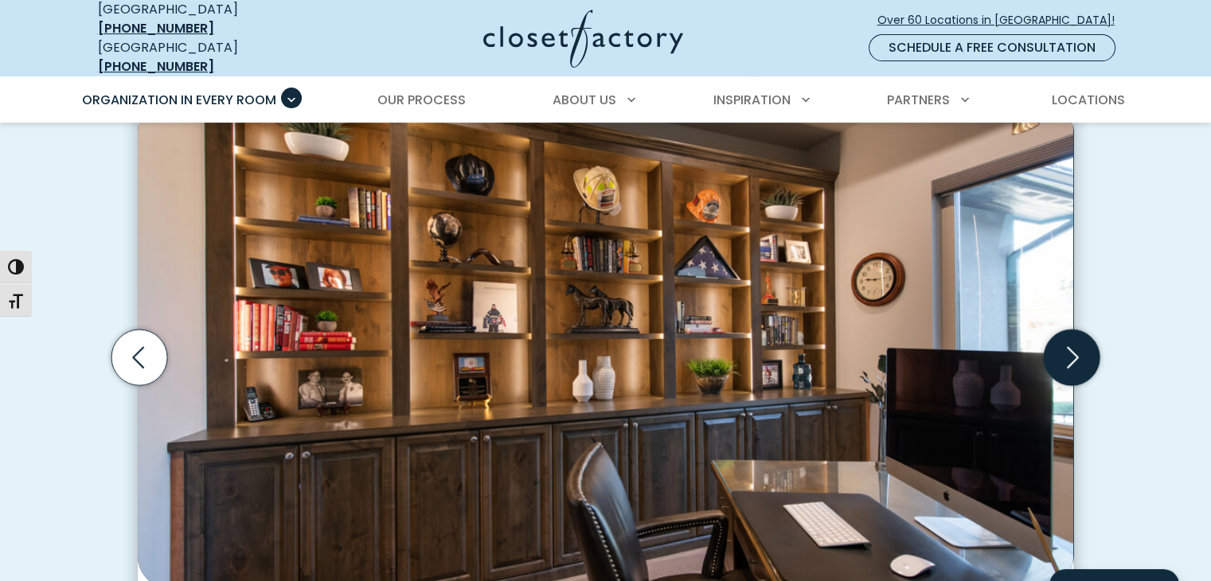
click at [1067, 336] on icon "Next slide" at bounding box center [1072, 358] width 56 height 56
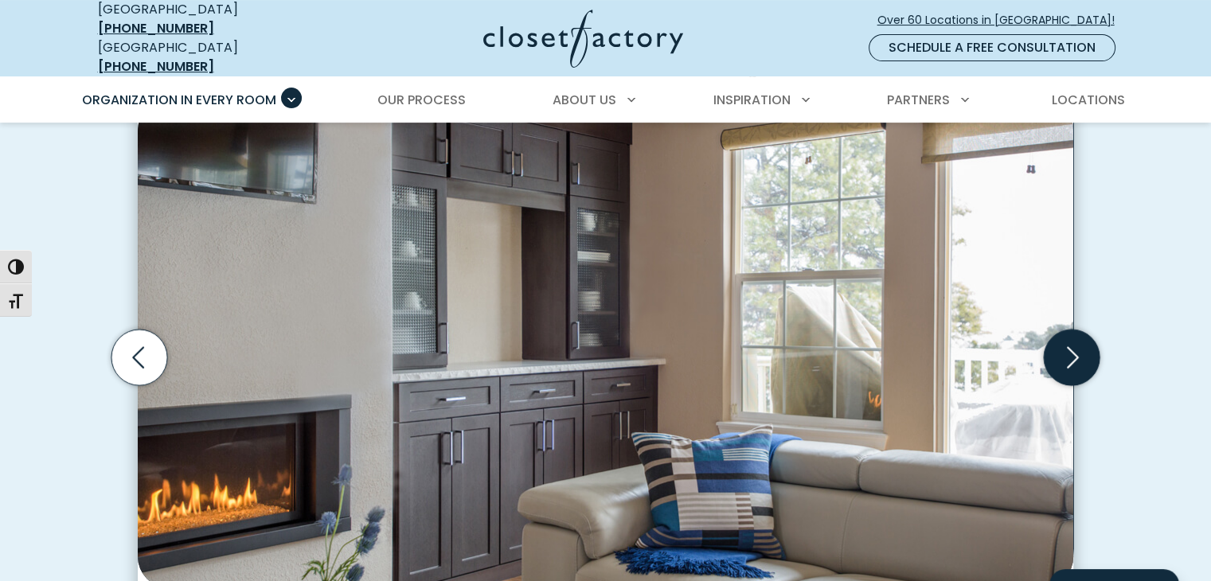
click at [1067, 334] on icon "Next slide" at bounding box center [1072, 358] width 56 height 56
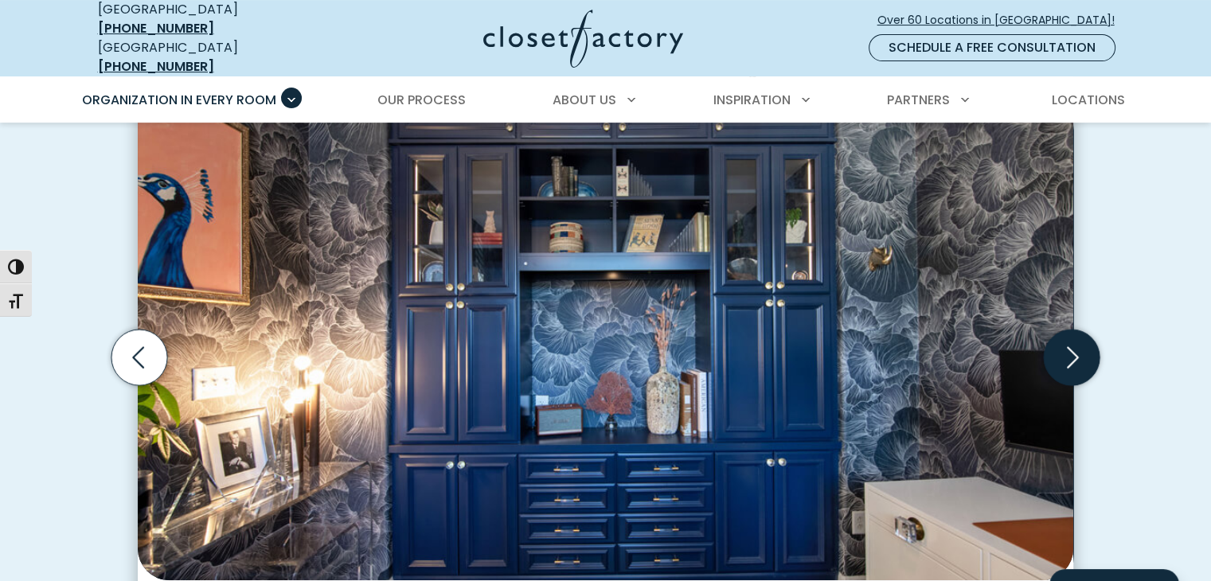
click at [1067, 334] on icon "Next slide" at bounding box center [1072, 358] width 56 height 56
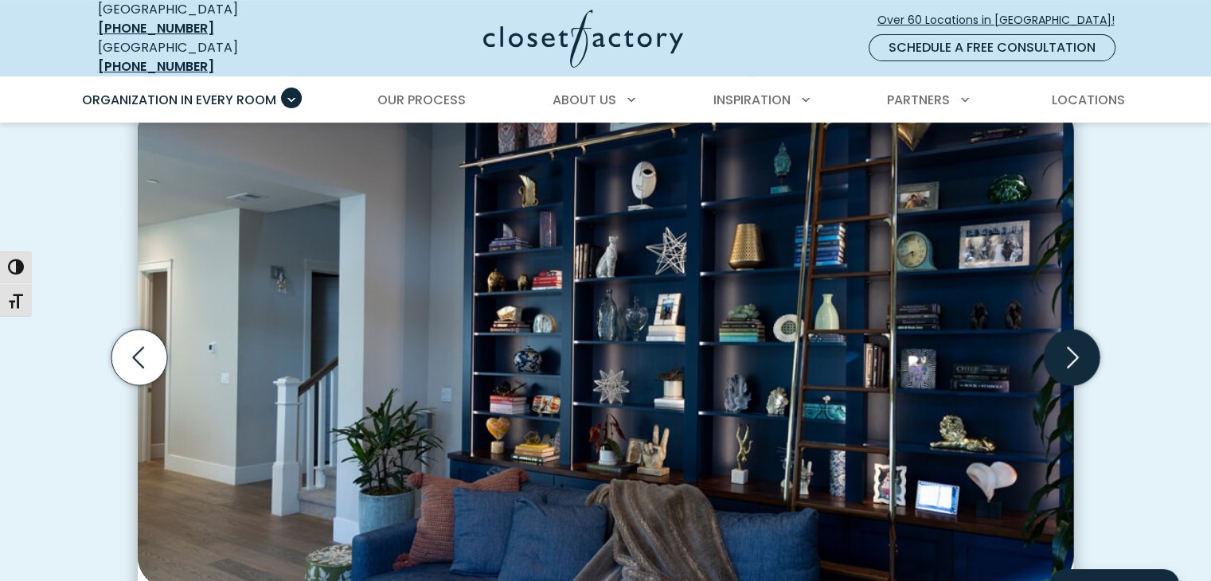
click at [1067, 334] on icon "Next slide" at bounding box center [1072, 358] width 56 height 56
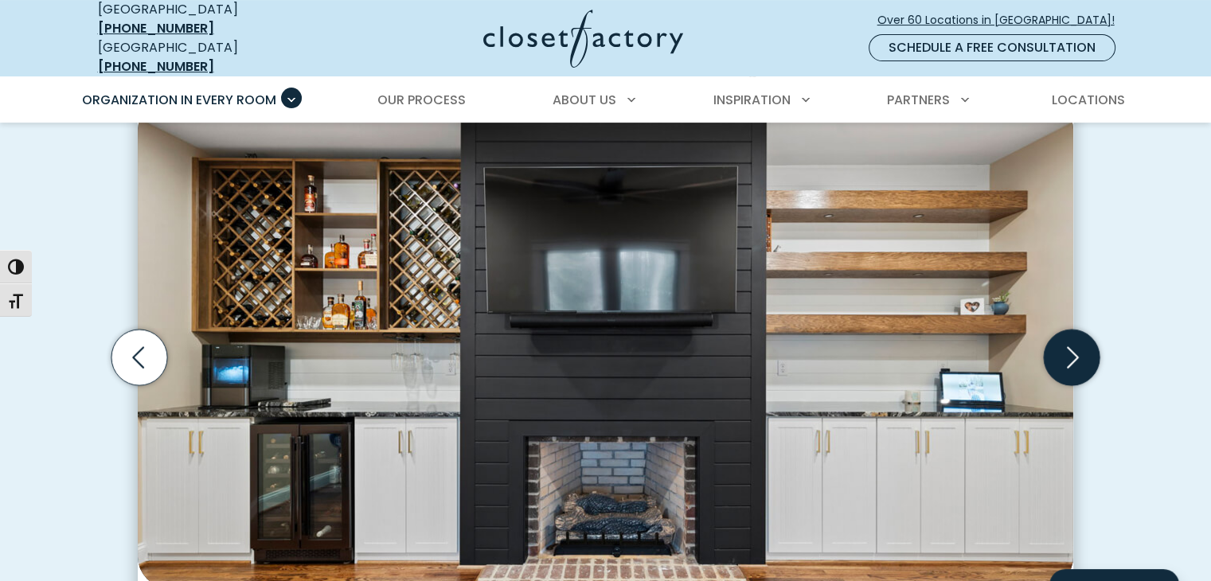
click at [1067, 334] on icon "Next slide" at bounding box center [1072, 358] width 56 height 56
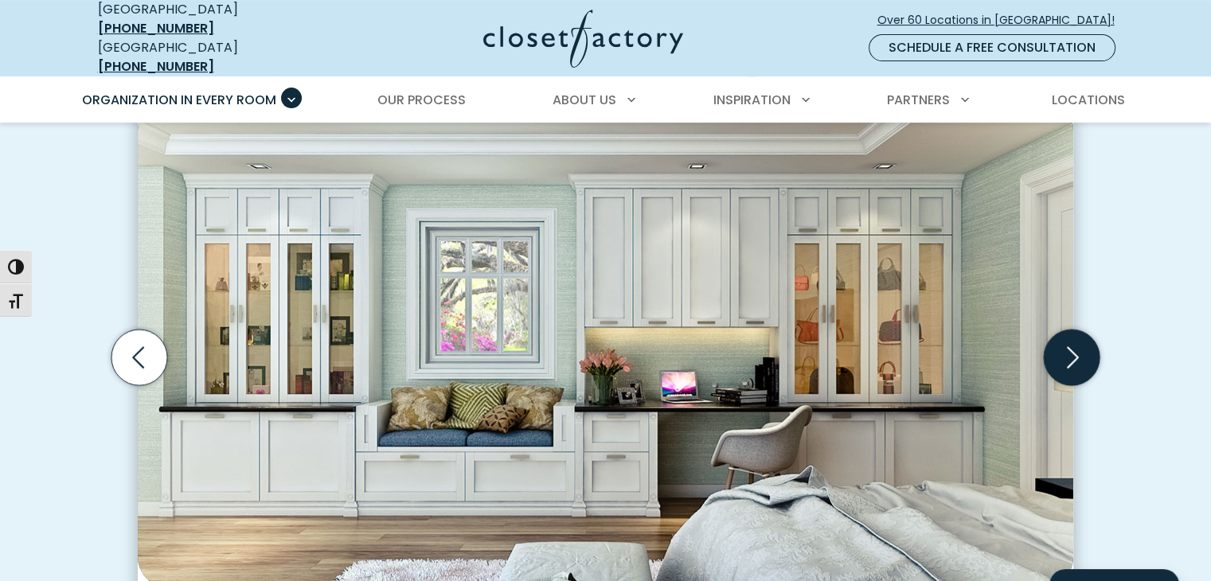
click at [1067, 334] on icon "Next slide" at bounding box center [1072, 358] width 56 height 56
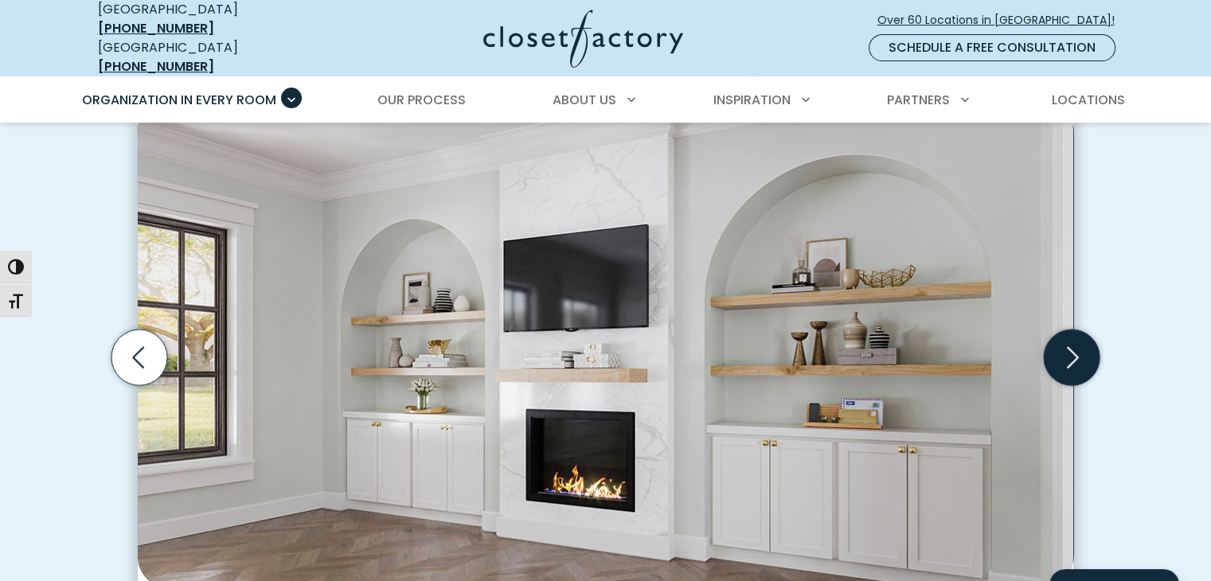
click at [1067, 334] on icon "Next slide" at bounding box center [1072, 358] width 56 height 56
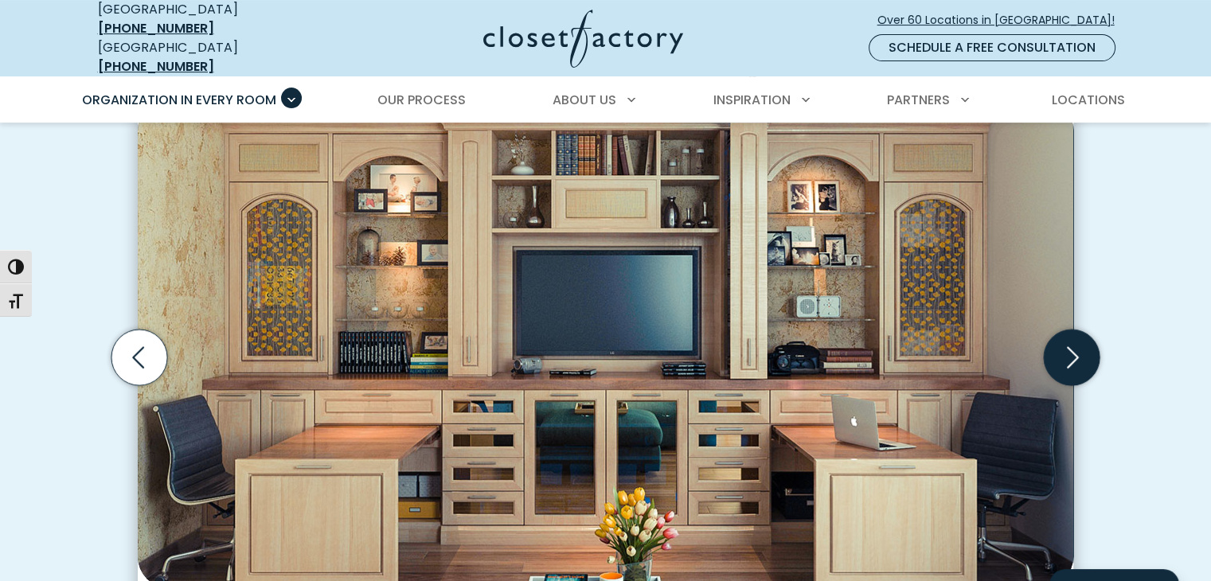
click at [1067, 334] on icon "Next slide" at bounding box center [1072, 358] width 56 height 56
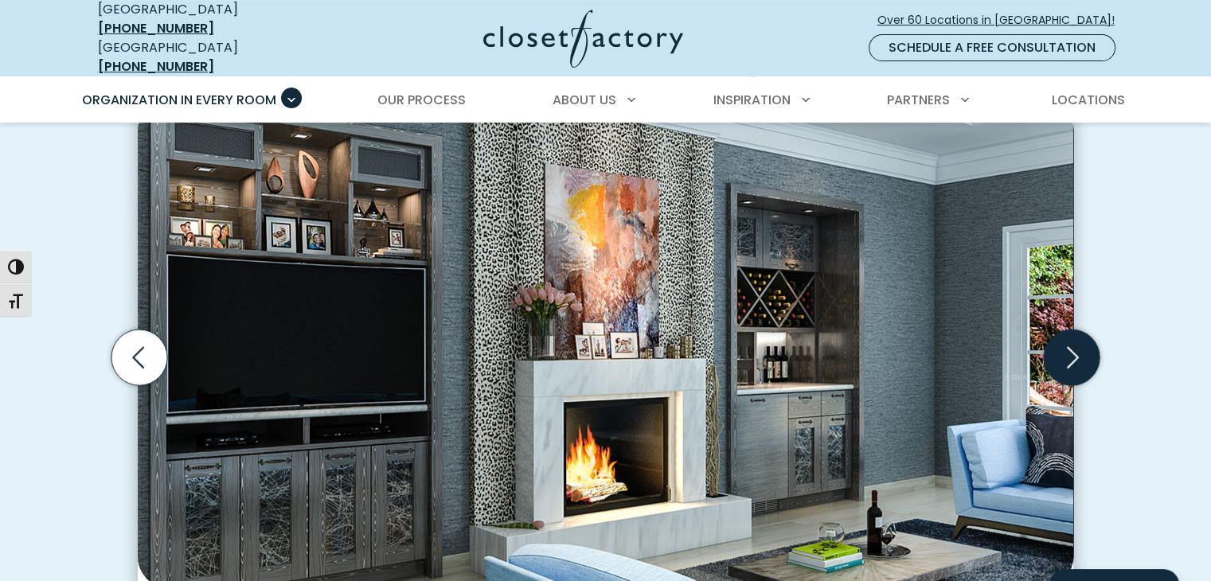
click at [1067, 334] on icon "Next slide" at bounding box center [1072, 358] width 56 height 56
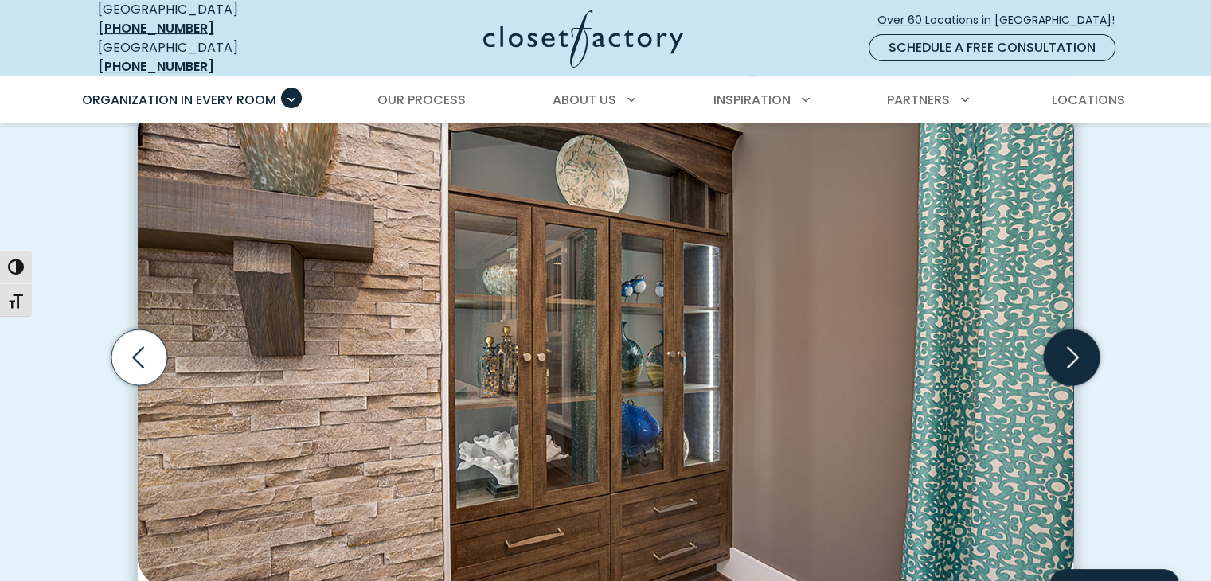
click at [1067, 334] on icon "Next slide" at bounding box center [1072, 358] width 56 height 56
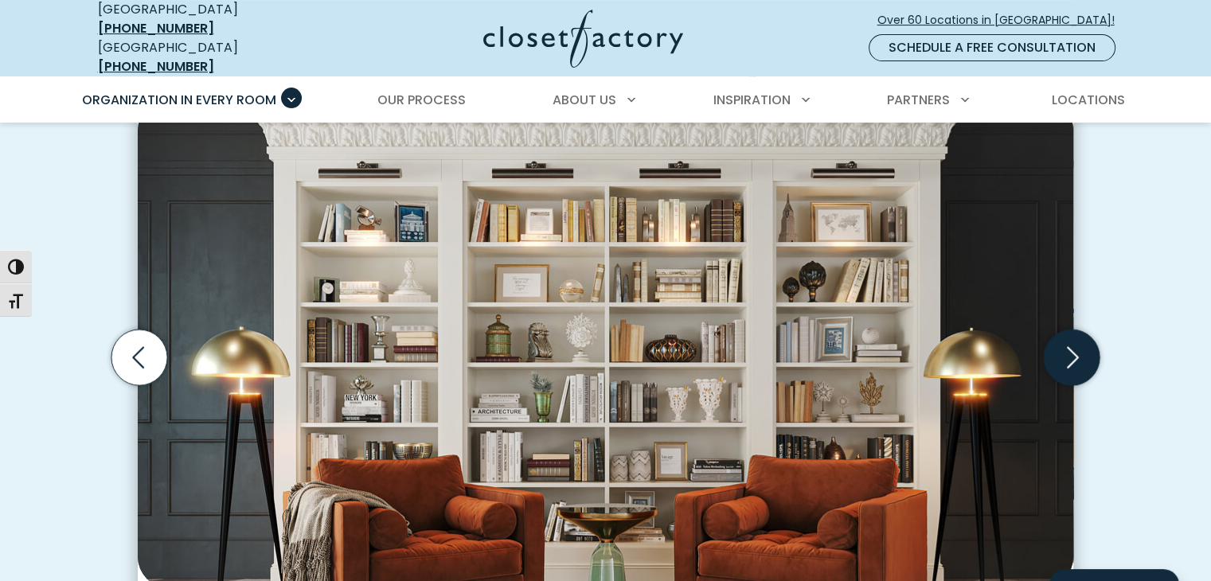
click at [1067, 334] on icon "Next slide" at bounding box center [1072, 358] width 56 height 56
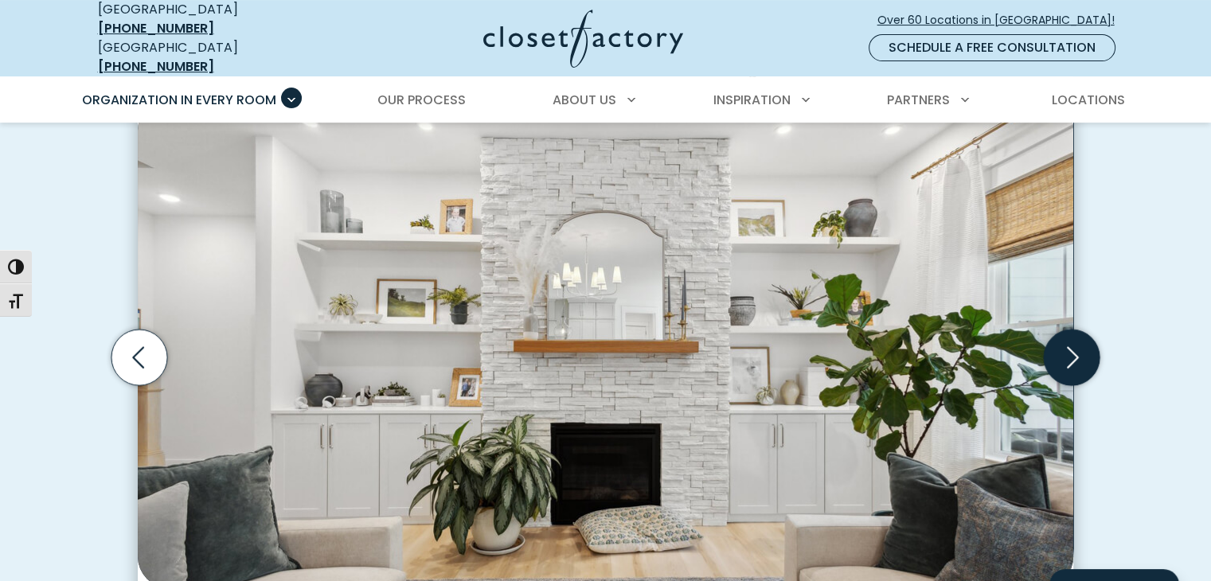
click at [1067, 334] on icon "Next slide" at bounding box center [1072, 358] width 56 height 56
